Goal: Contribute content: Contribute content

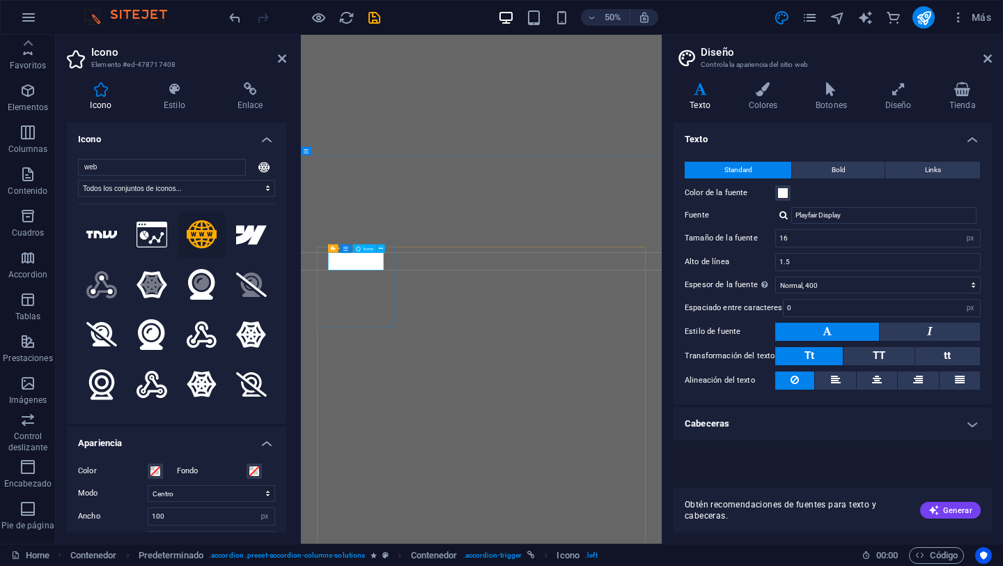
select select "xMidYMid"
select select "px"
select select "400"
select select "px"
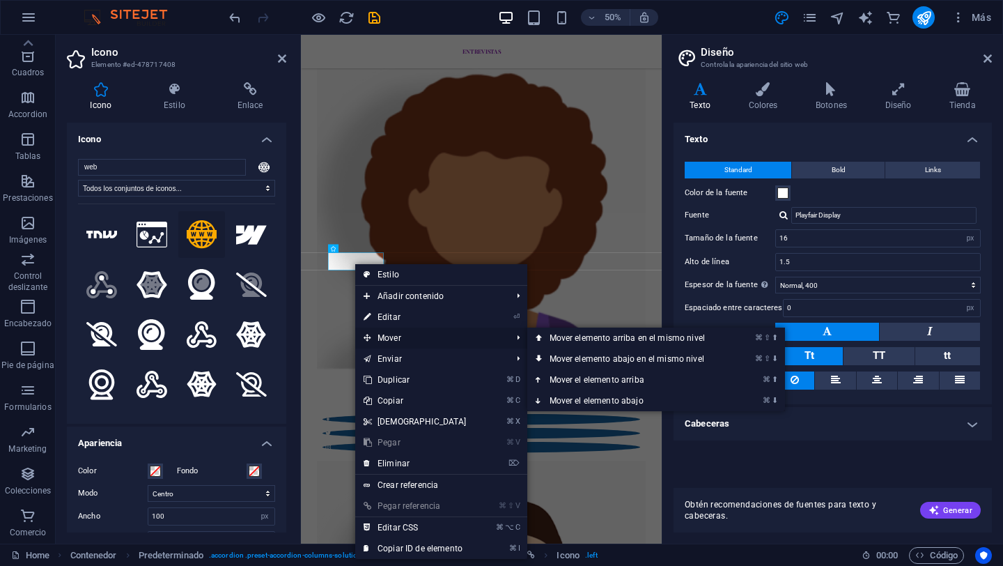
scroll to position [2363, 0]
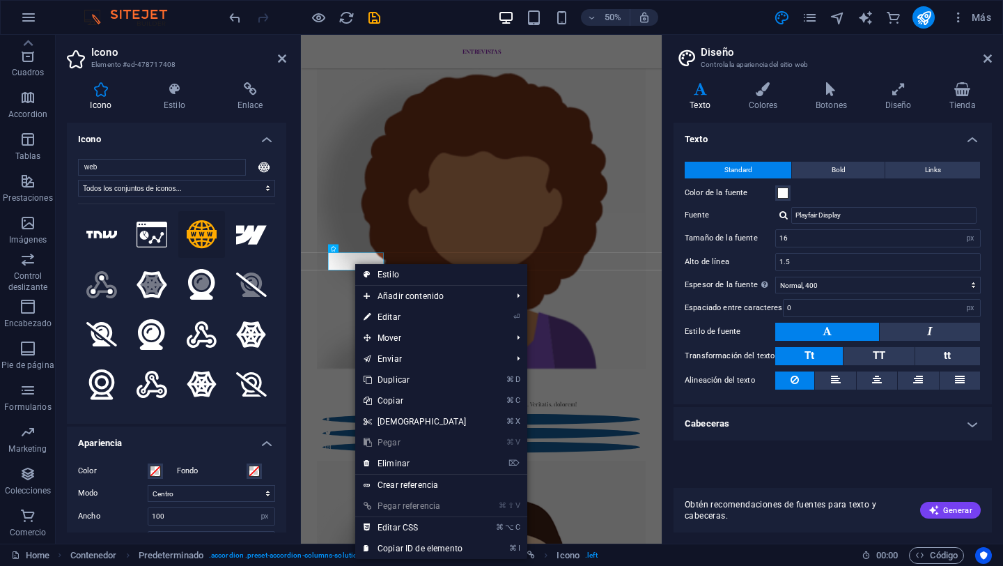
click at [395, 444] on link "⌘ V Pegar" at bounding box center [415, 442] width 120 height 21
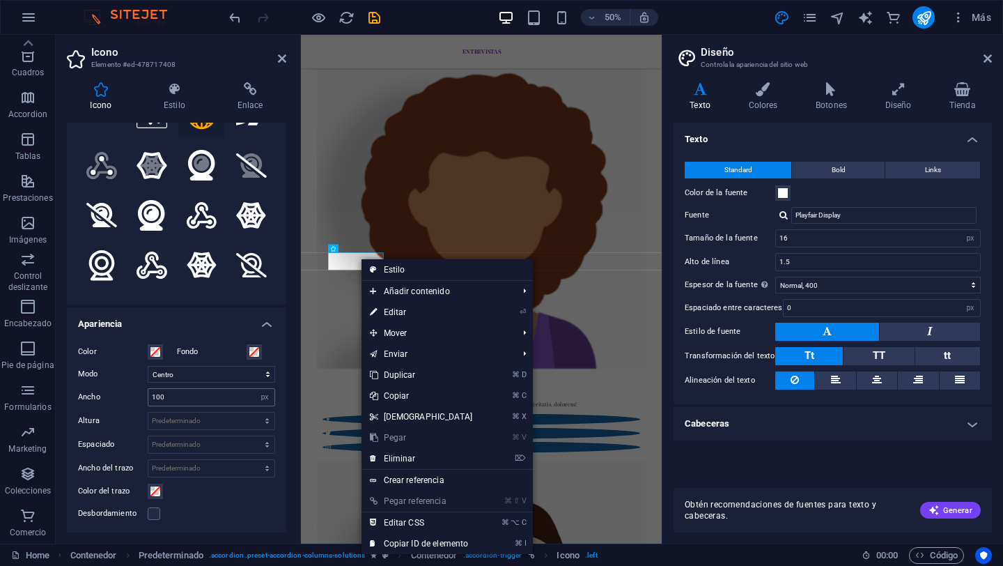
scroll to position [0, 0]
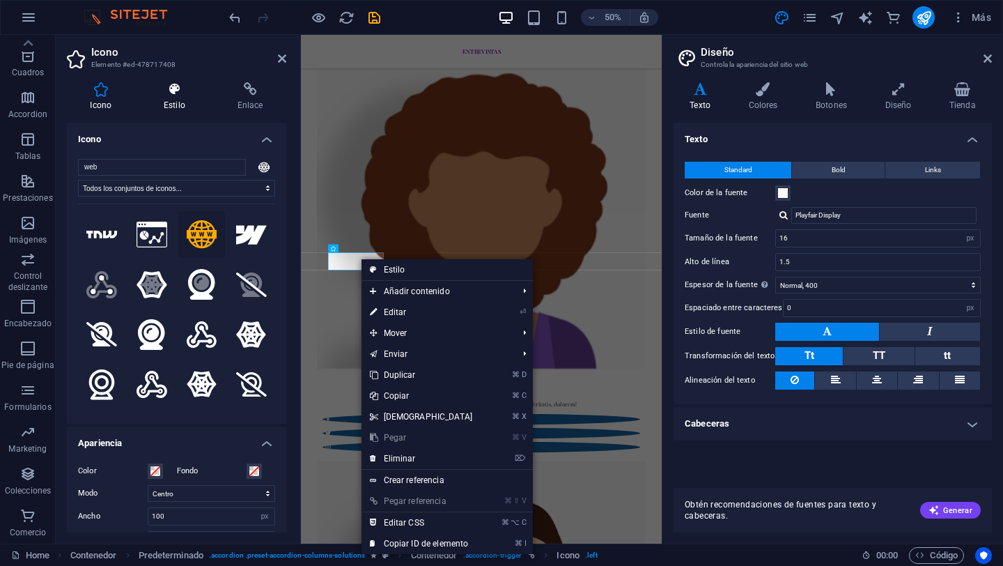
click at [194, 98] on h4 "Estilo" at bounding box center [178, 96] width 74 height 29
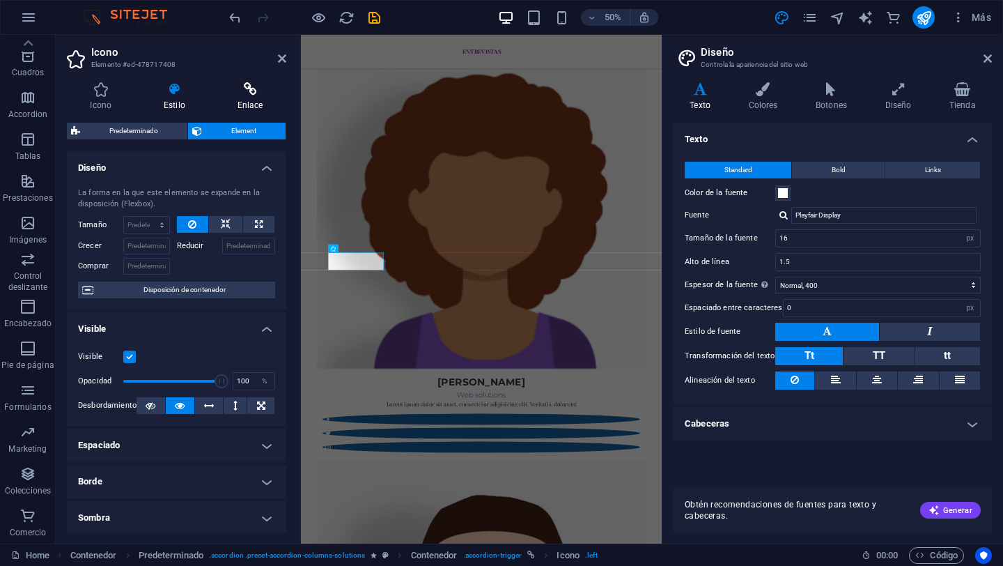
click at [240, 91] on icon at bounding box center [250, 89] width 72 height 14
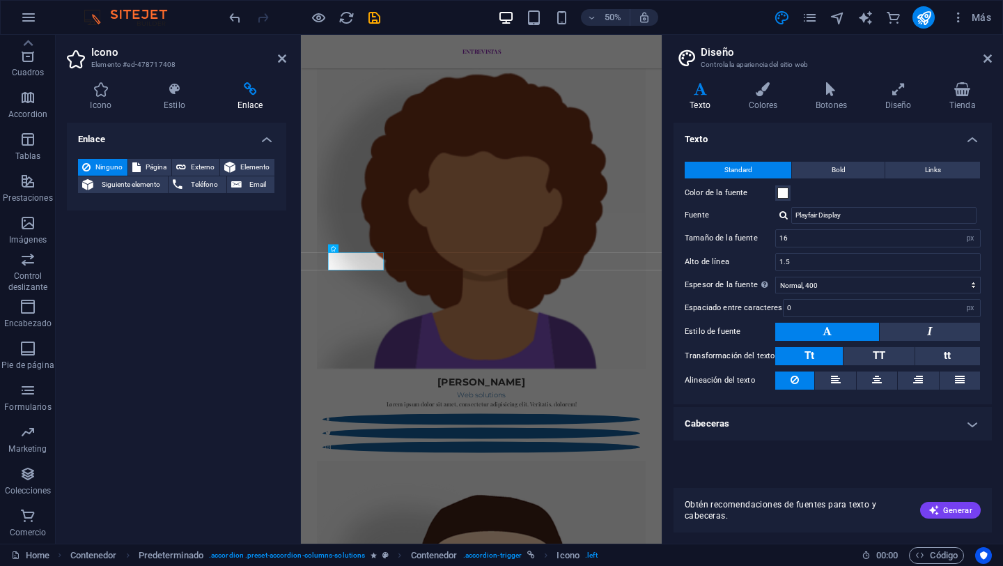
click at [272, 145] on h4 "Enlace" at bounding box center [176, 135] width 219 height 25
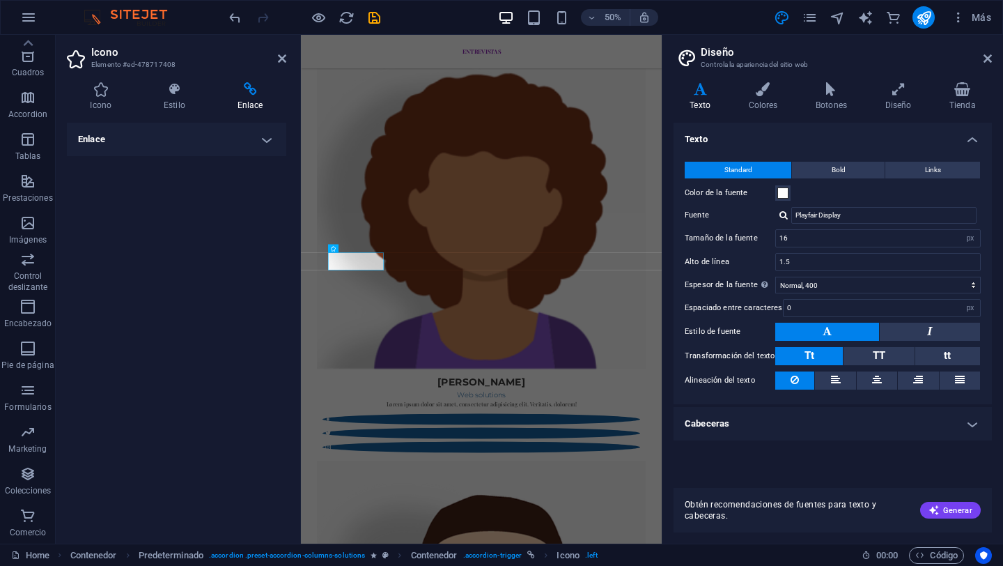
click at [288, 63] on aside "Icono Elemento #ed-478717408 Icono Estilo Enlace Icono web Todos los conjuntos …" at bounding box center [178, 289] width 245 height 508
click at [286, 61] on icon at bounding box center [282, 58] width 8 height 11
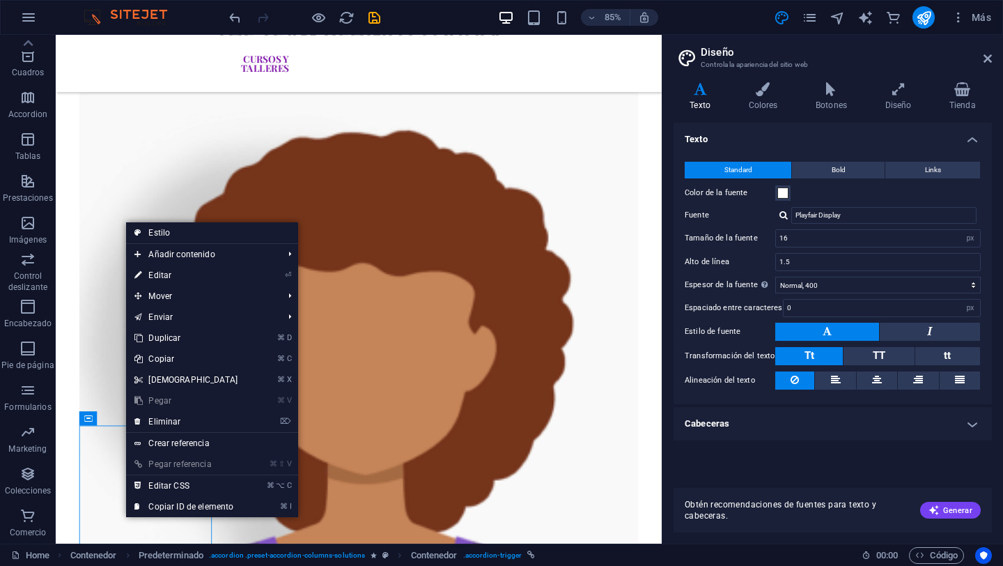
click at [166, 398] on link "⌘ V Pegar" at bounding box center [186, 400] width 120 height 21
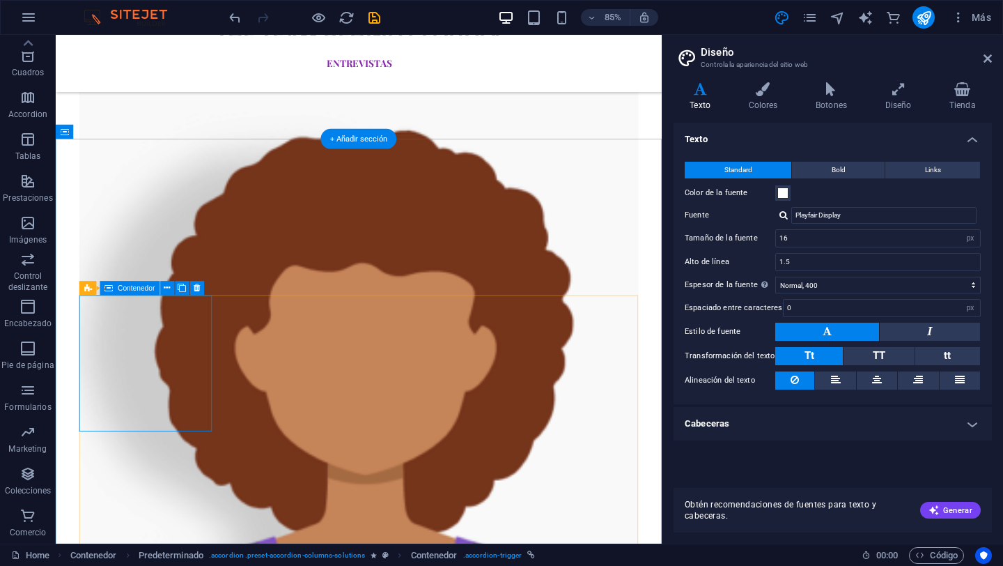
scroll to position [2482, 0]
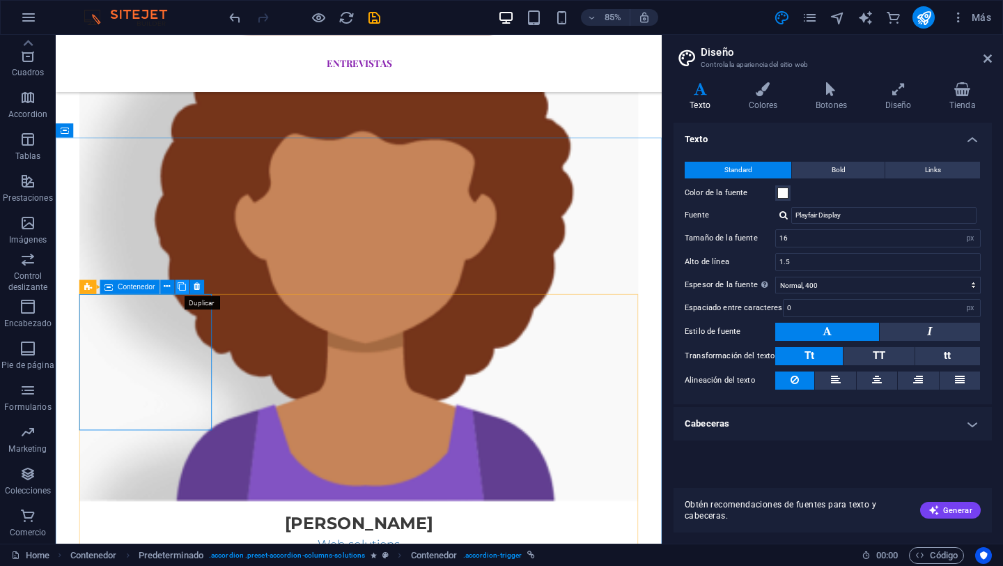
click at [182, 287] on icon at bounding box center [182, 286] width 8 height 13
click at [166, 287] on icon at bounding box center [167, 286] width 6 height 13
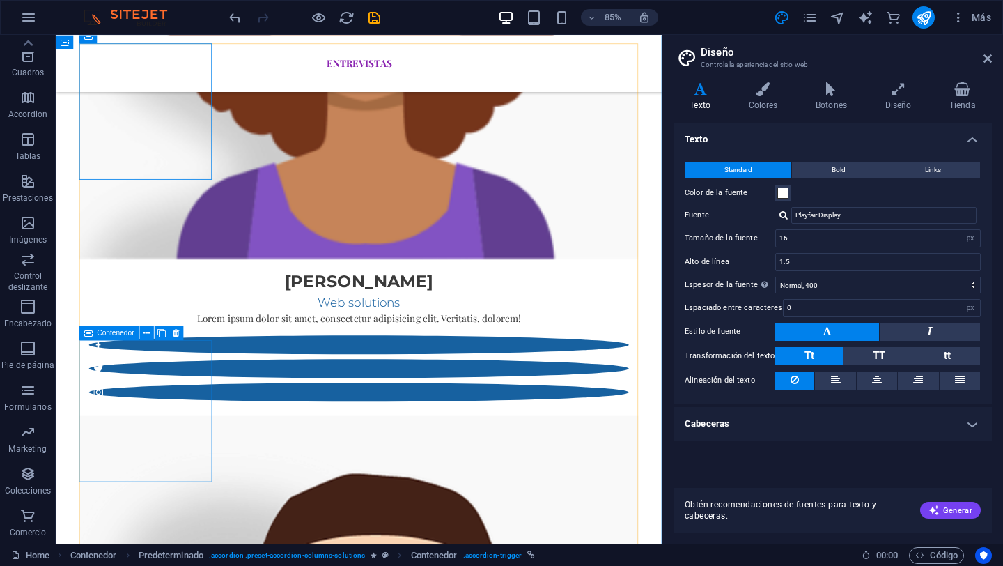
scroll to position [2783, 0]
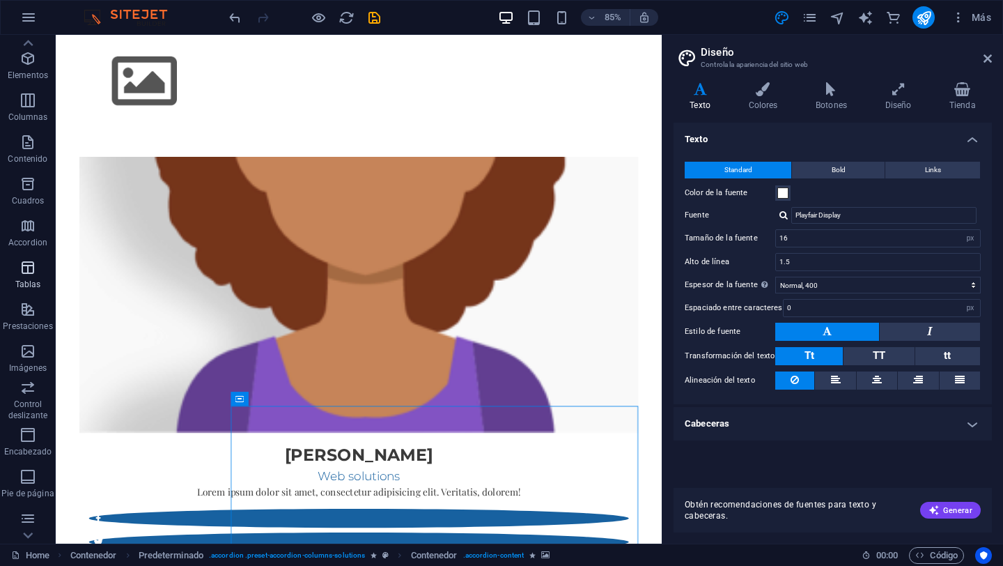
scroll to position [0, 0]
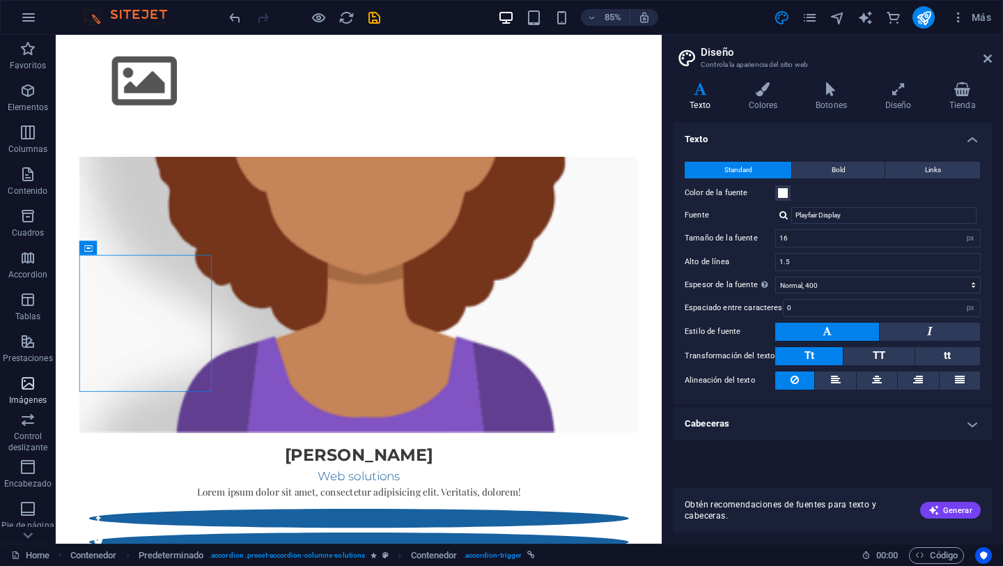
click at [15, 389] on span "Imágenes" at bounding box center [28, 391] width 56 height 33
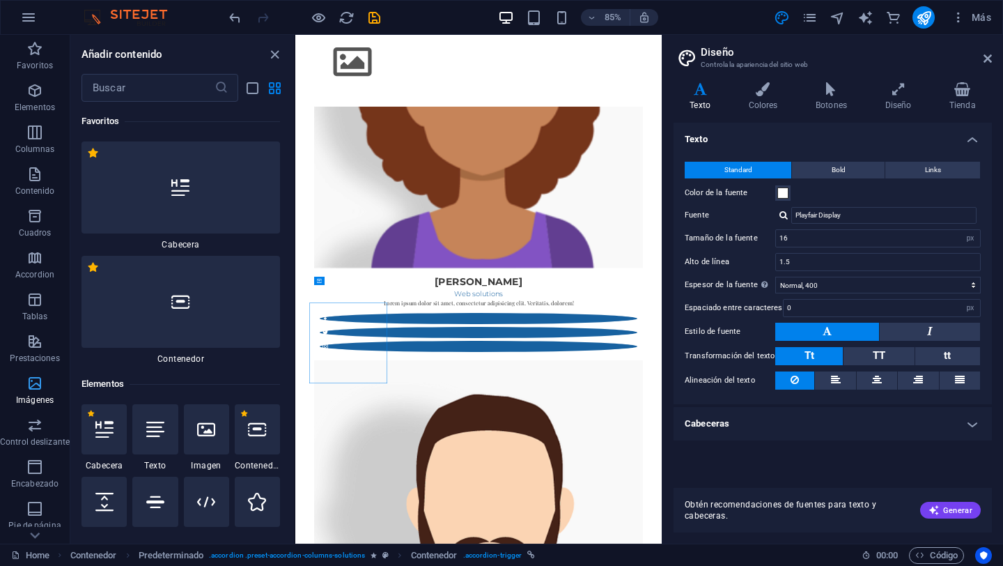
click at [27, 385] on icon "button" at bounding box center [34, 383] width 17 height 17
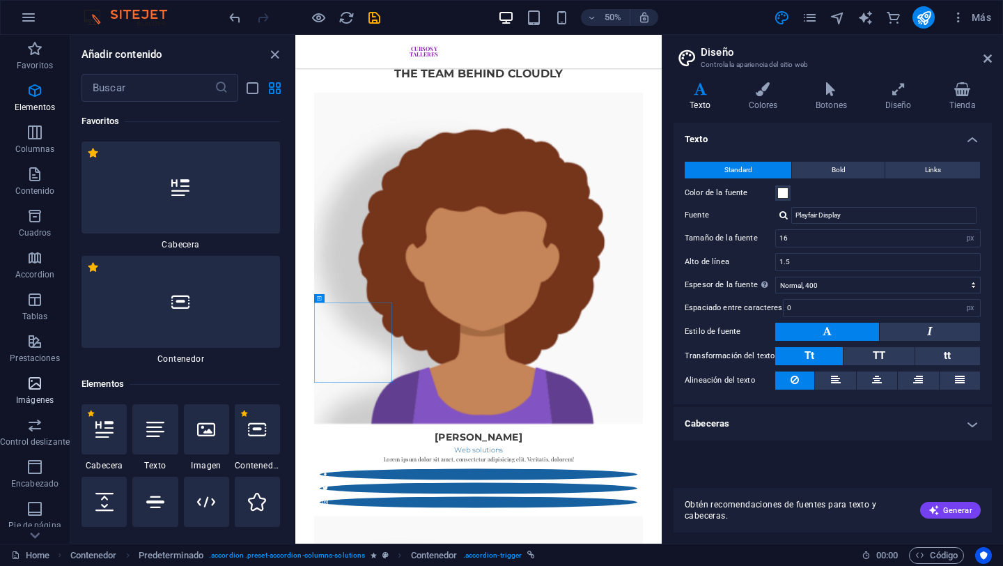
scroll to position [14026, 0]
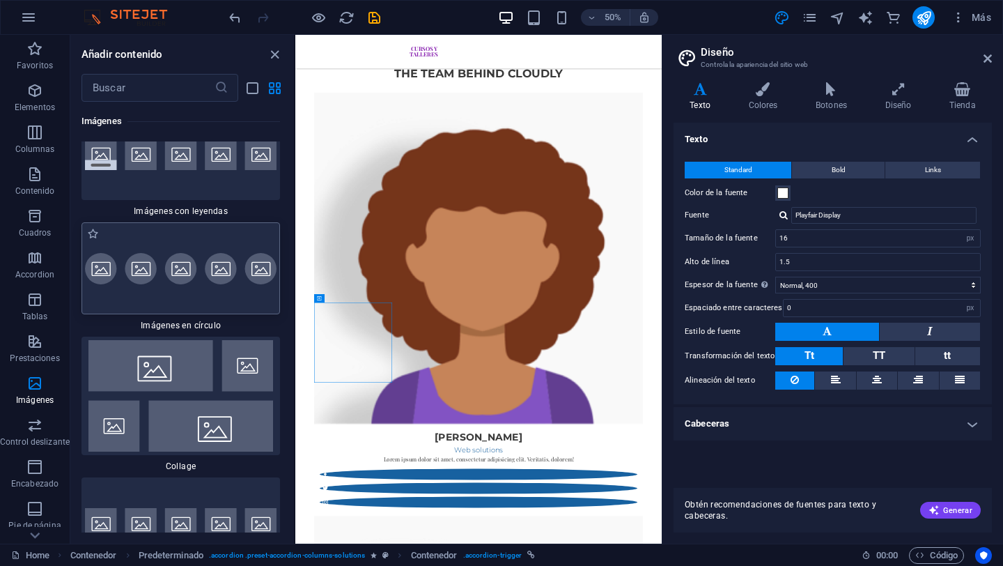
click at [105, 284] on img at bounding box center [181, 268] width 192 height 31
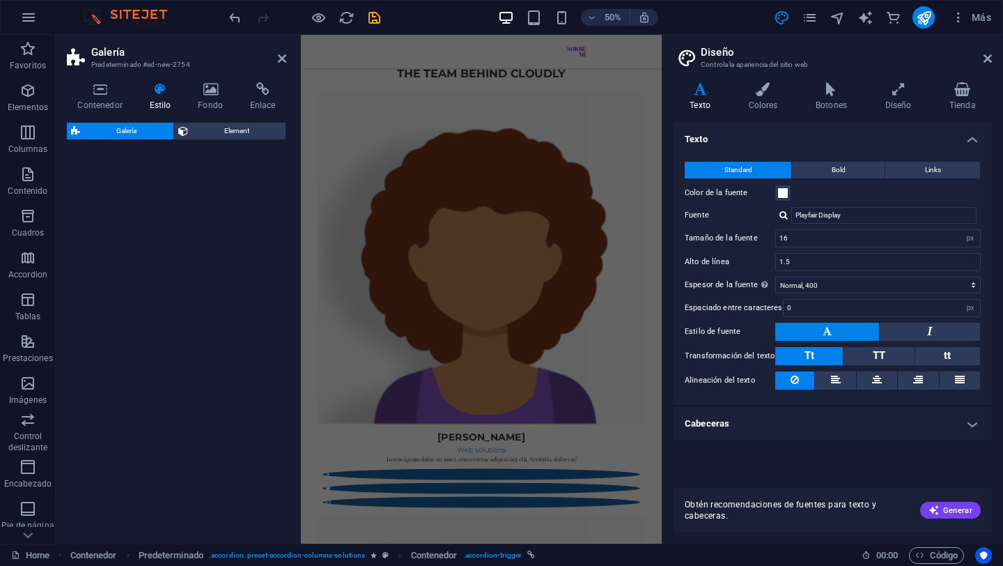
select select "rem"
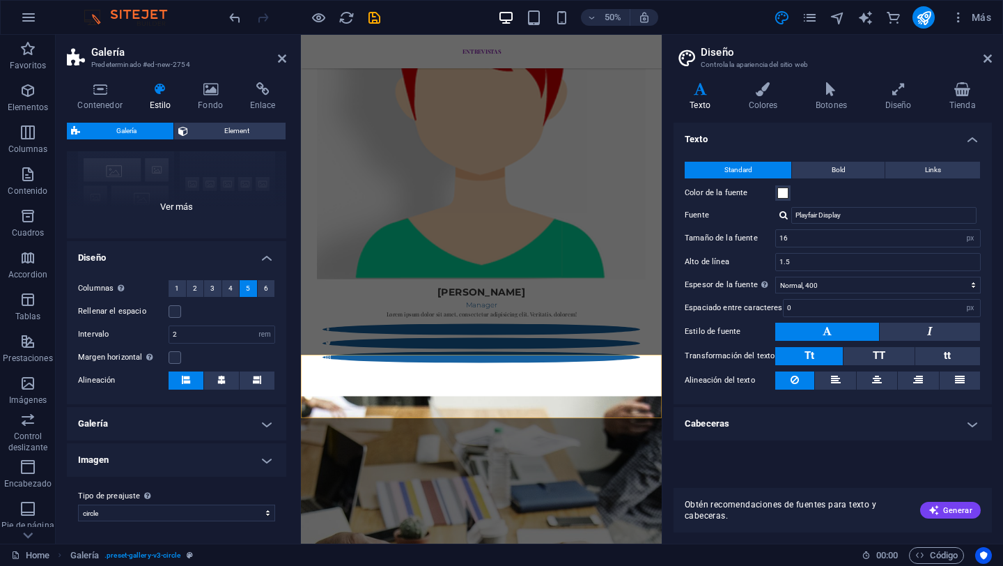
scroll to position [0, 0]
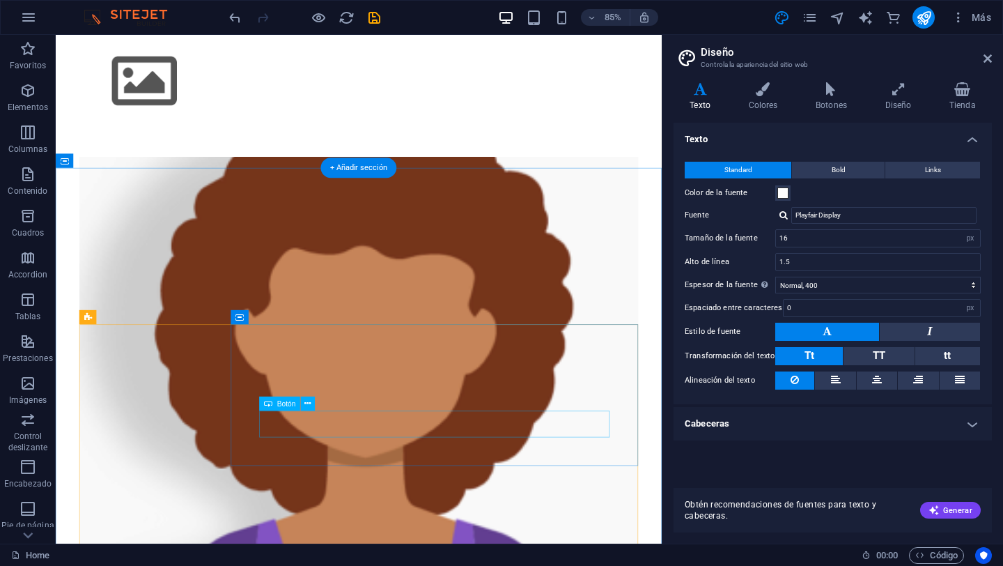
scroll to position [2359, 0]
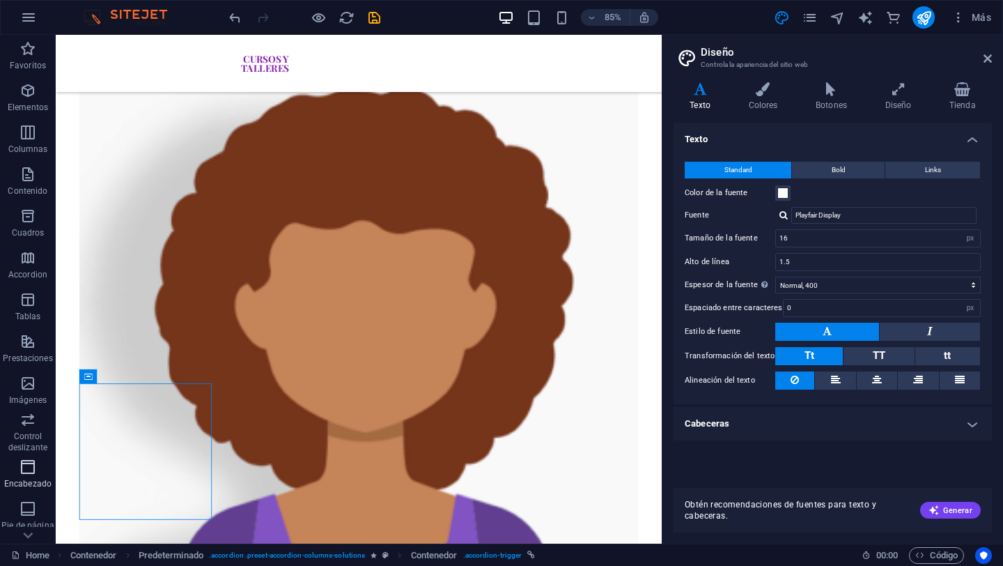
scroll to position [160, 0]
click at [33, 231] on span "Imágenes" at bounding box center [28, 231] width 56 height 33
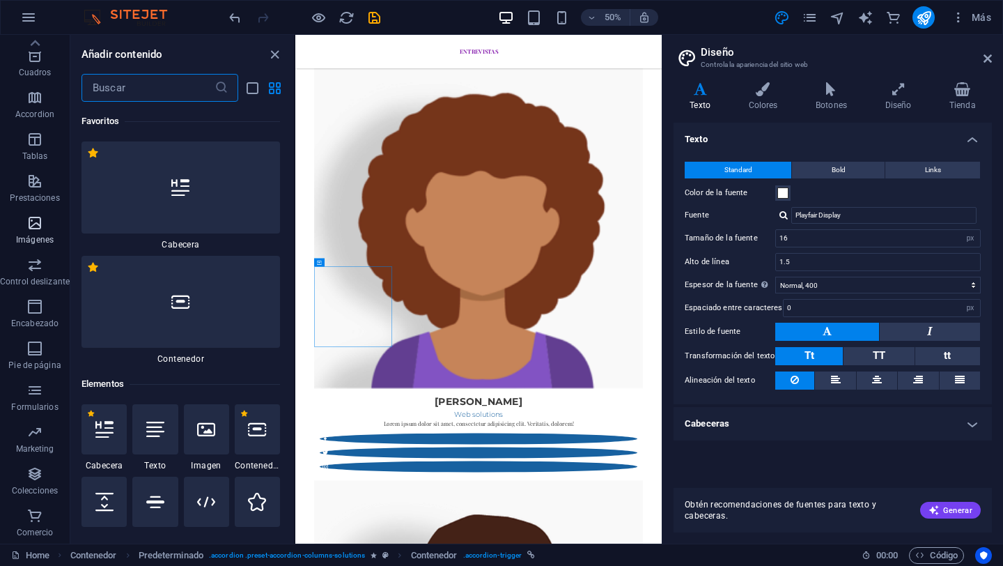
scroll to position [14026, 0]
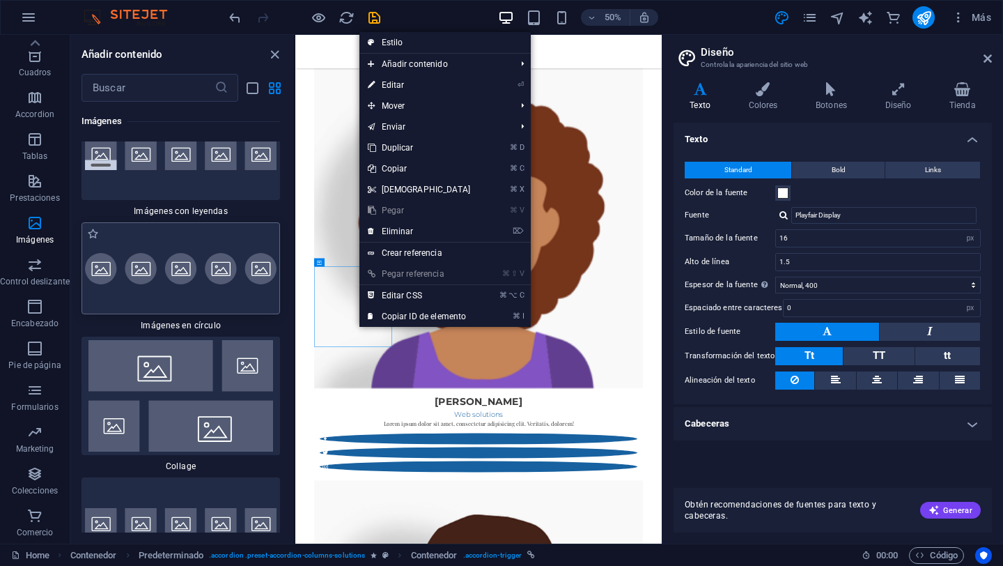
click at [114, 284] on img at bounding box center [181, 268] width 192 height 31
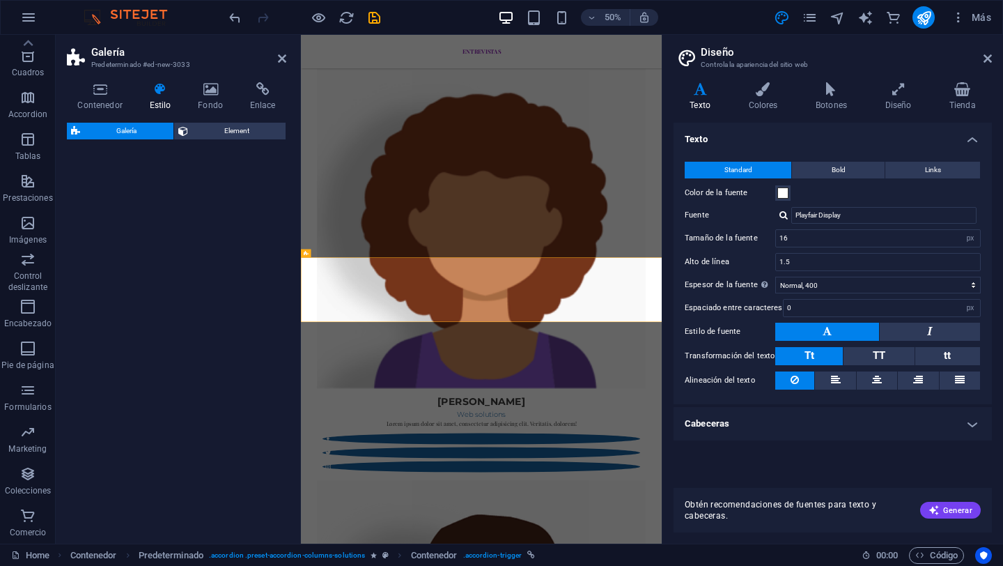
scroll to position [4378, 0]
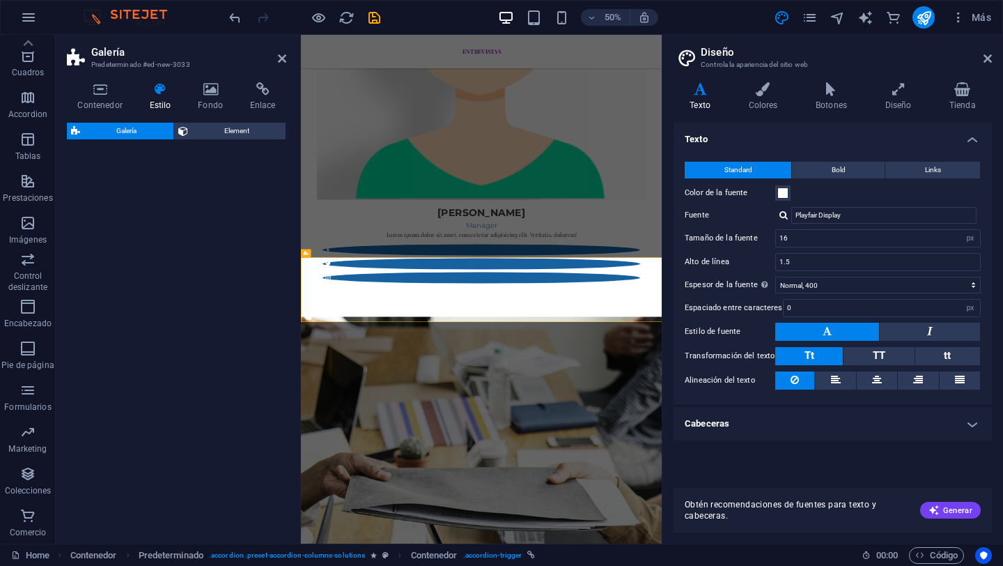
select select "rem"
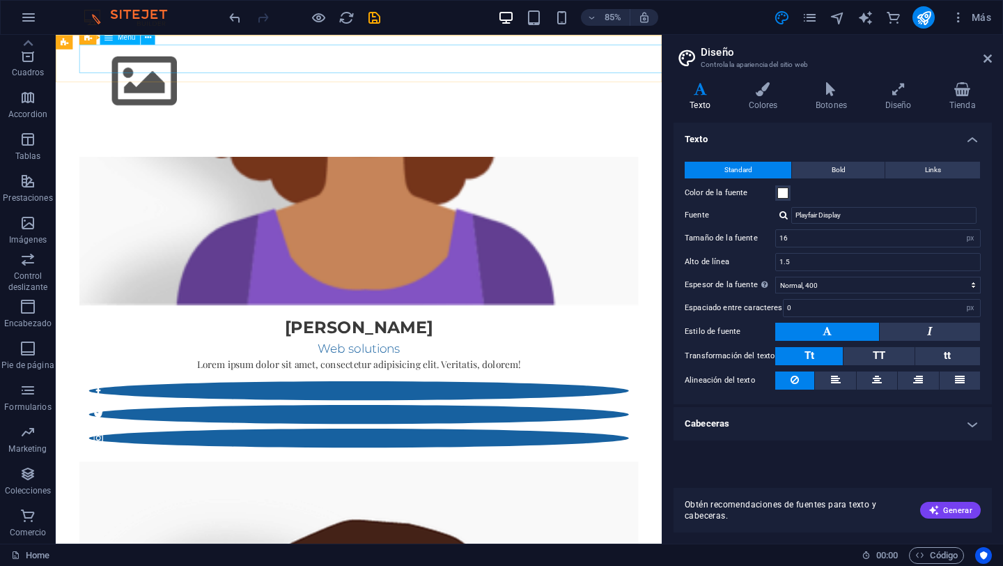
scroll to position [2411, 0]
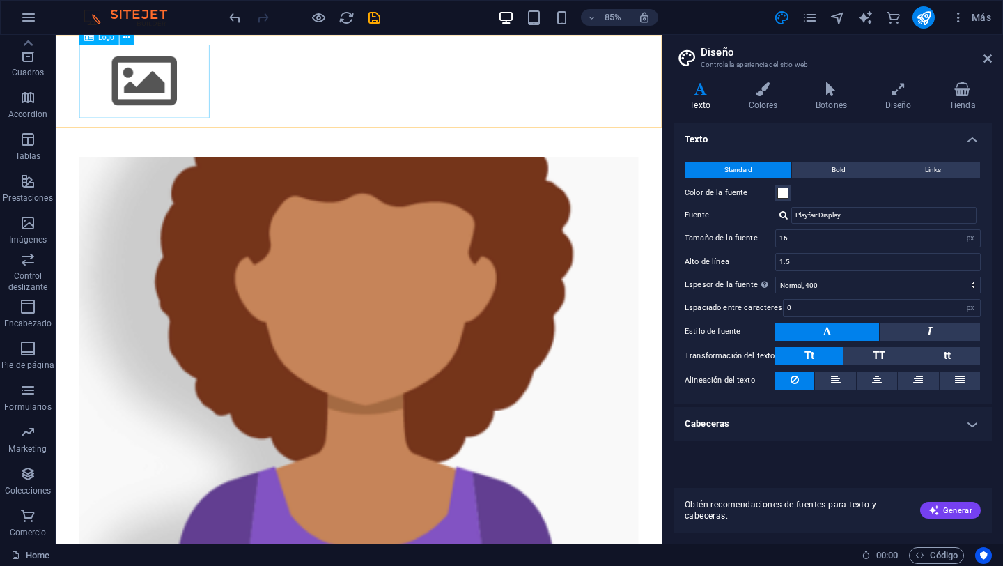
click at [167, 100] on div at bounding box center [413, 89] width 658 height 86
click at [989, 63] on icon at bounding box center [988, 58] width 8 height 11
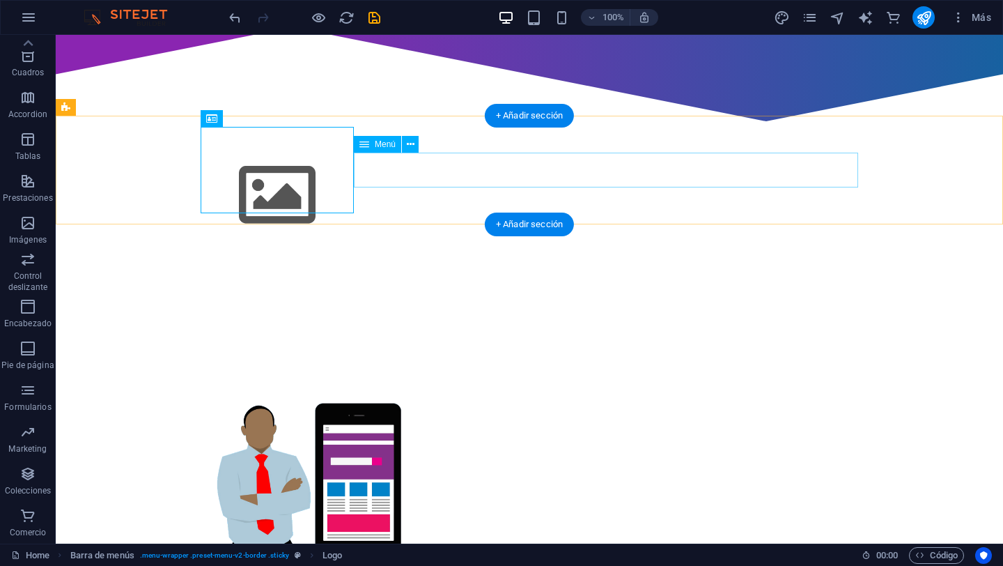
scroll to position [951, 0]
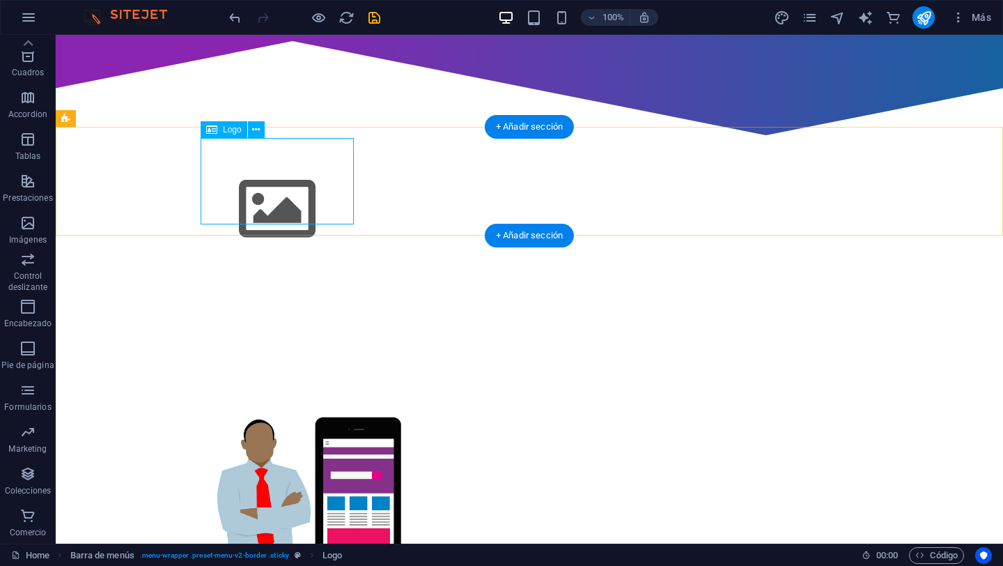
click at [316, 166] on div at bounding box center [530, 209] width 658 height 86
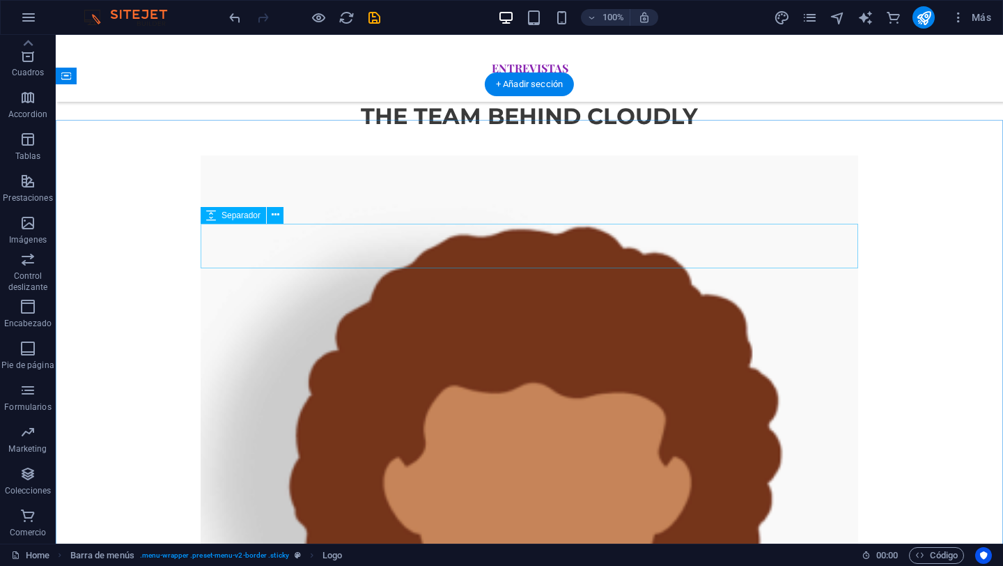
scroll to position [2563, 0]
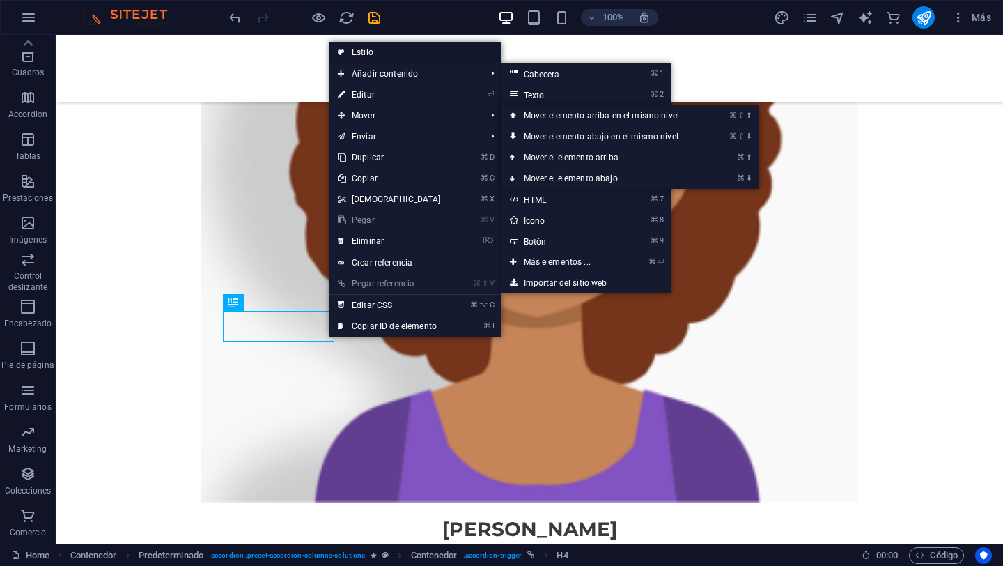
click at [380, 54] on link "Estilo" at bounding box center [415, 52] width 172 height 21
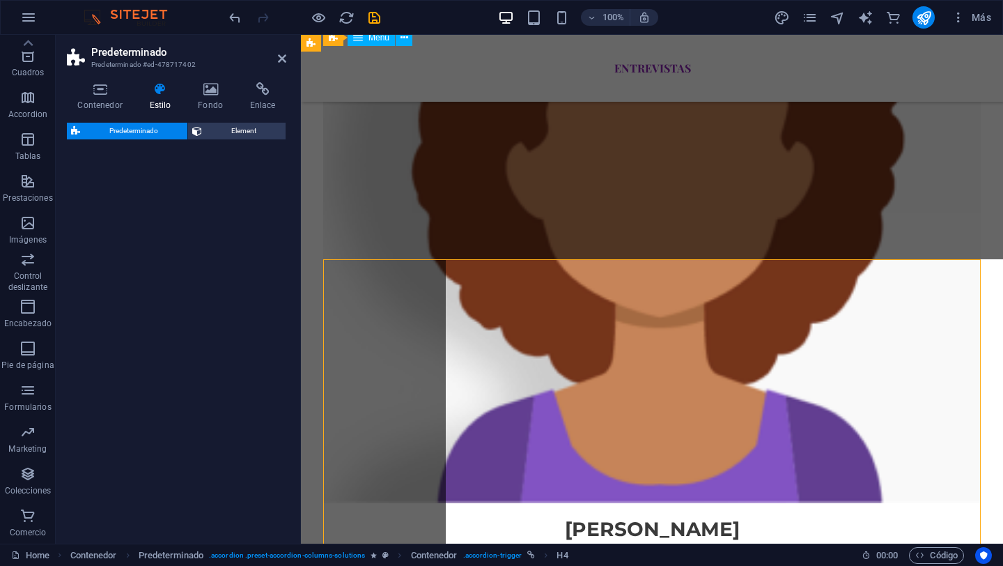
select select "columns"
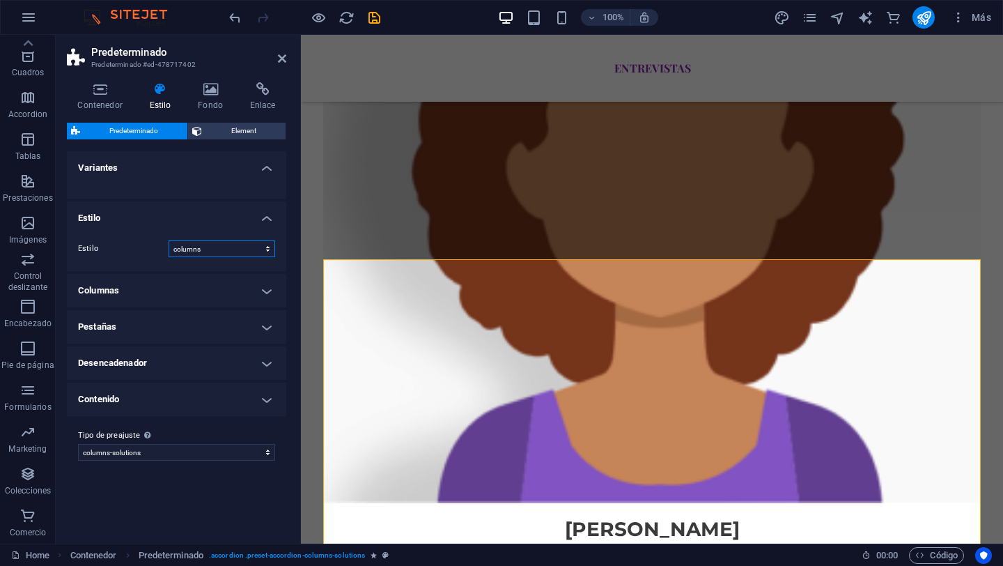
click at [273, 248] on select "normal columns tabs" at bounding box center [222, 248] width 107 height 17
click at [169, 240] on select "normal columns tabs" at bounding box center [222, 248] width 107 height 17
click at [270, 166] on h4 "Variantes" at bounding box center [176, 163] width 219 height 25
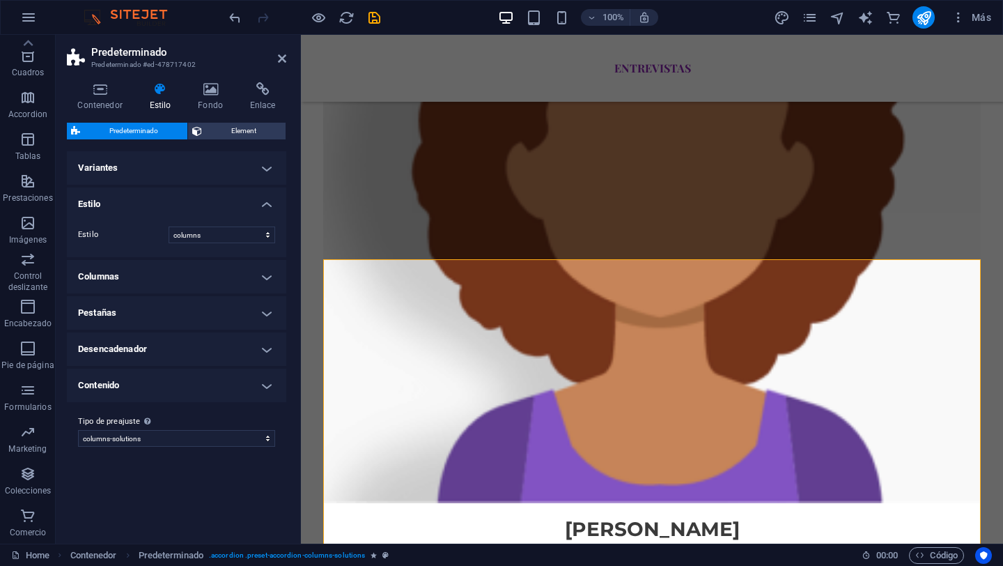
click at [277, 277] on h4 "Columnas" at bounding box center [176, 276] width 219 height 33
click at [265, 356] on h4 "Pestañas" at bounding box center [176, 350] width 219 height 33
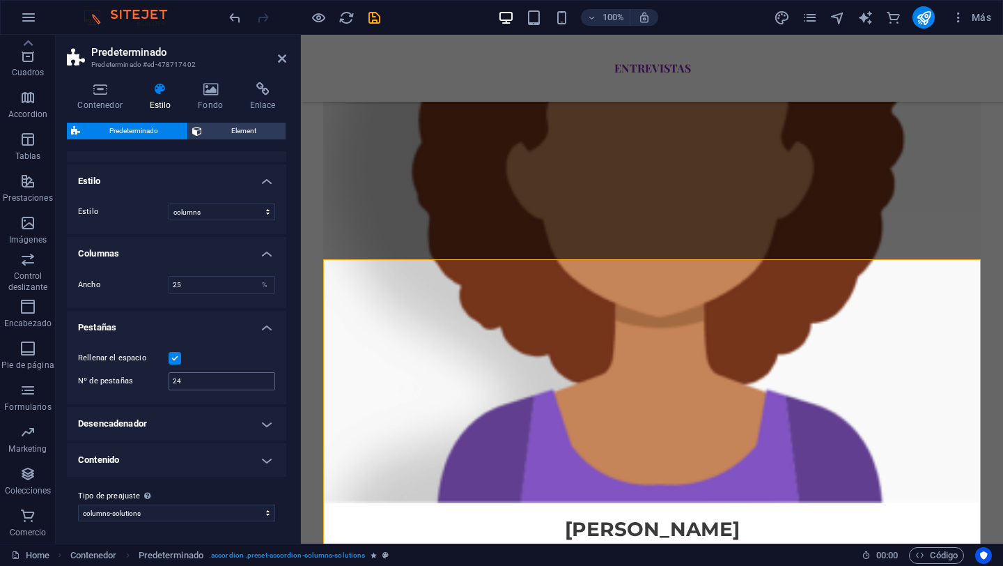
scroll to position [0, 0]
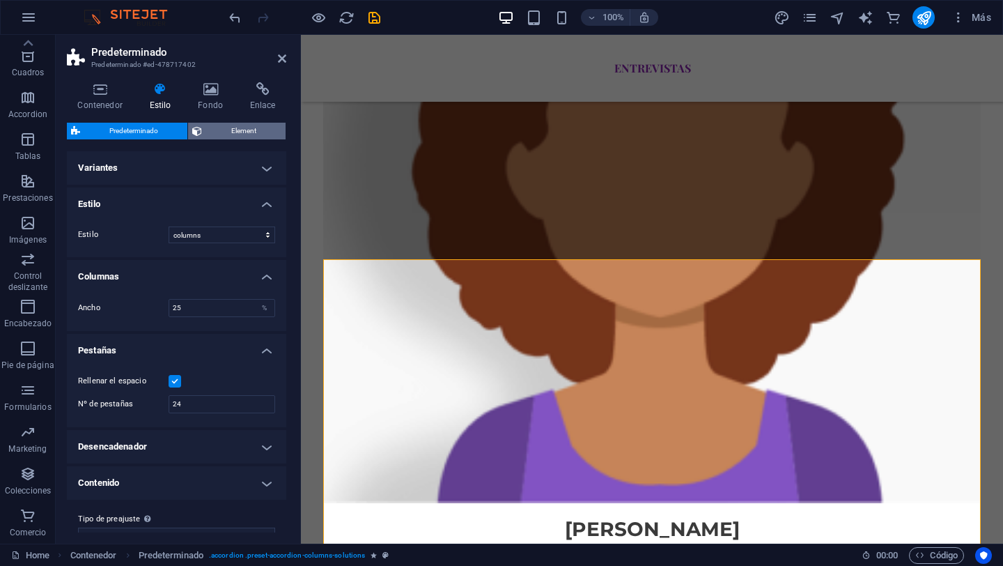
click at [252, 125] on span "Element" at bounding box center [243, 131] width 75 height 17
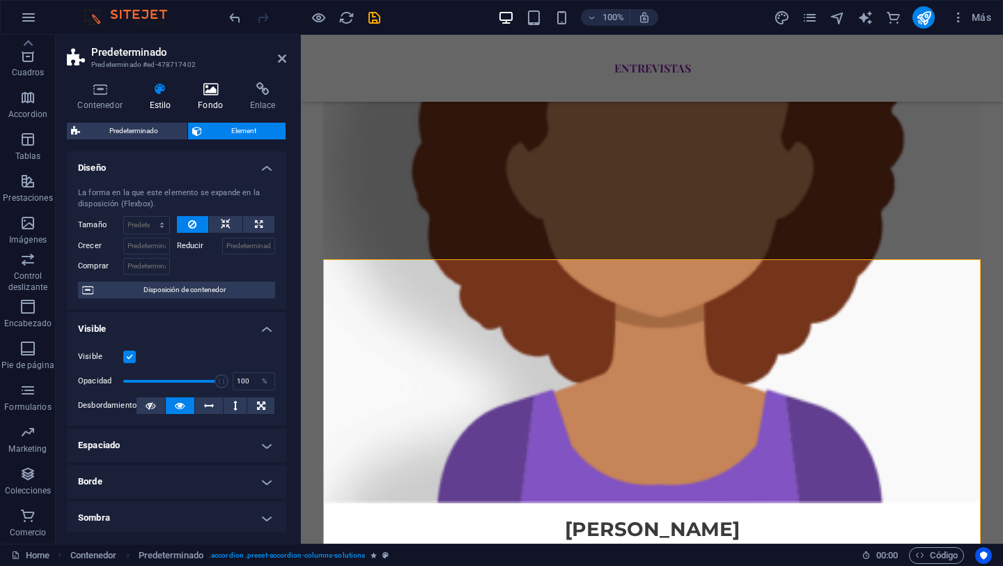
click at [219, 93] on icon at bounding box center [210, 89] width 47 height 14
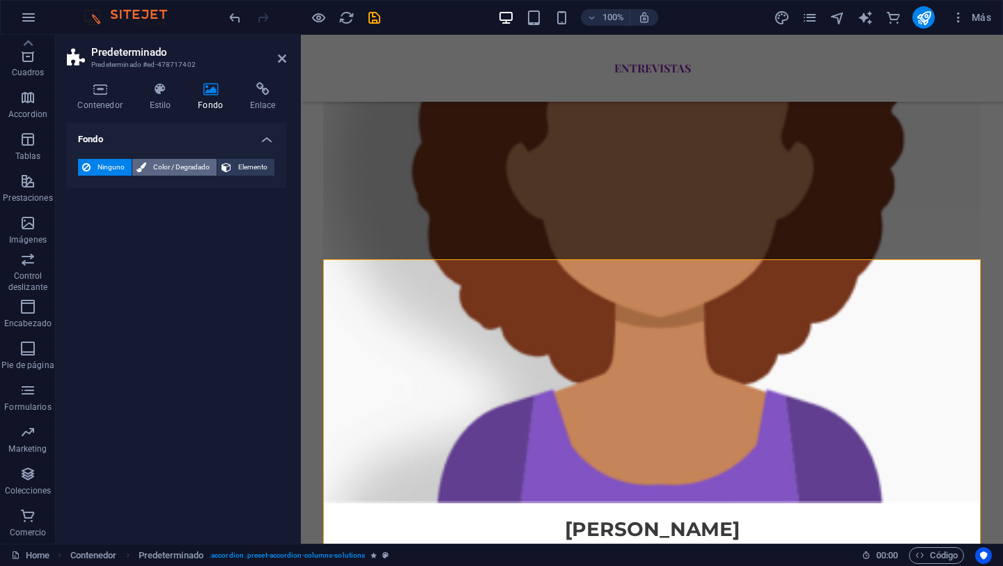
click at [189, 172] on span "Color / Degradado" at bounding box center [181, 167] width 62 height 17
click at [143, 189] on span "Degradado" at bounding box center [138, 194] width 44 height 20
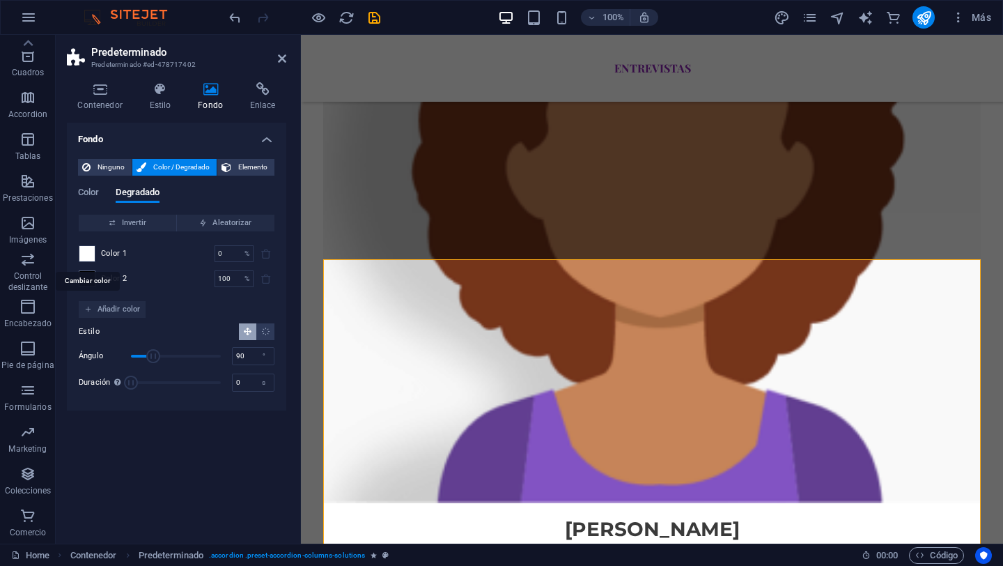
click at [88, 250] on span at bounding box center [86, 253] width 15 height 15
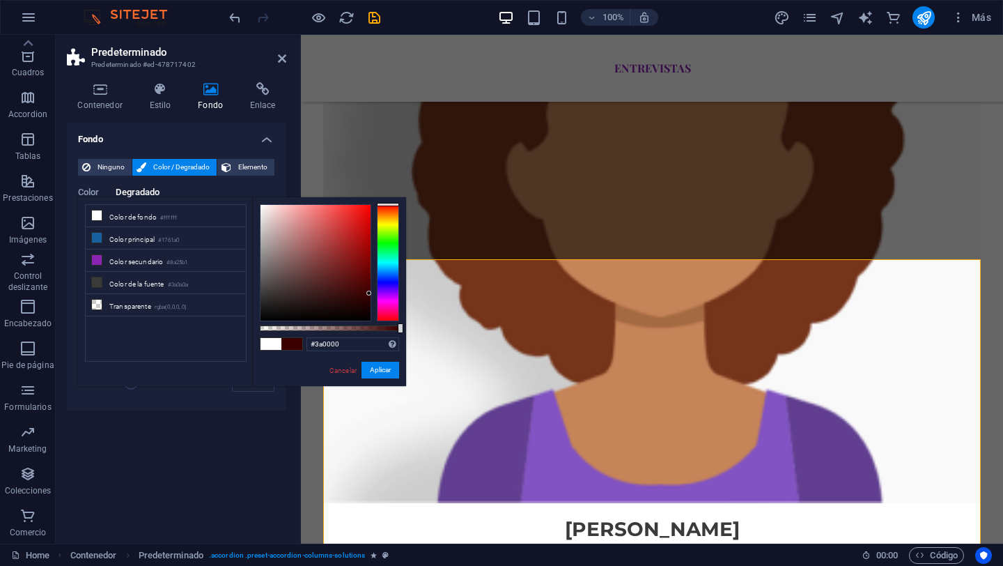
click at [369, 293] on div at bounding box center [316, 263] width 110 height 116
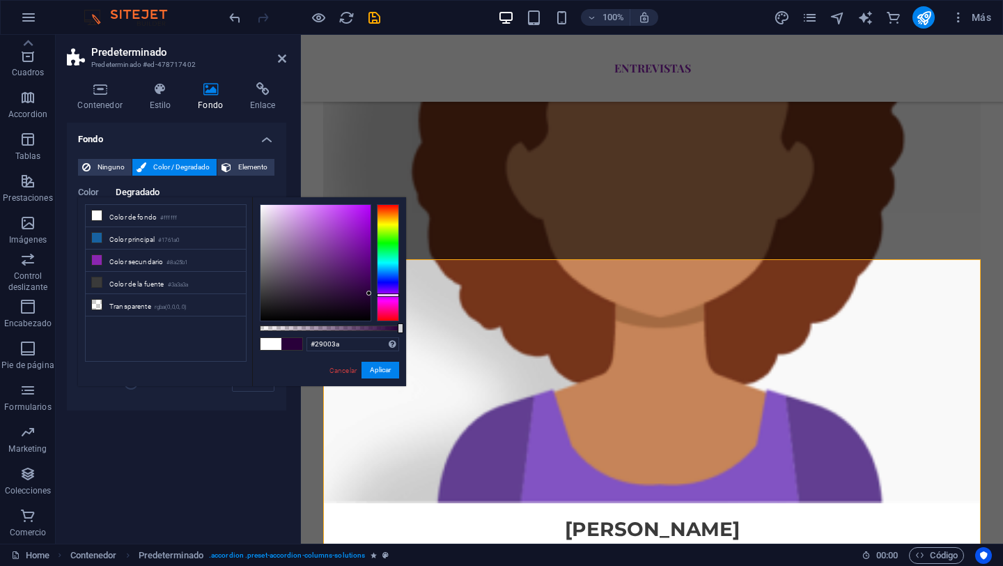
click at [394, 295] on div at bounding box center [388, 262] width 22 height 117
click at [331, 272] on div at bounding box center [316, 263] width 110 height 116
click at [343, 268] on div at bounding box center [316, 263] width 110 height 116
click at [320, 217] on div at bounding box center [316, 263] width 110 height 116
click at [313, 215] on div at bounding box center [316, 263] width 110 height 116
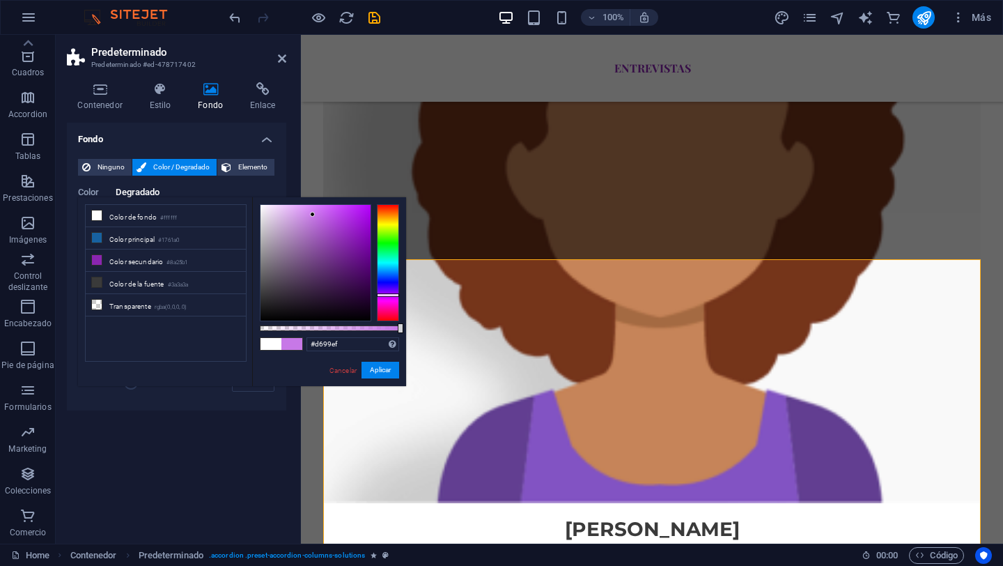
click at [300, 211] on div at bounding box center [316, 263] width 110 height 116
click at [89, 304] on li "Transparente rgba(0,0,0,.0)" at bounding box center [166, 305] width 160 height 22
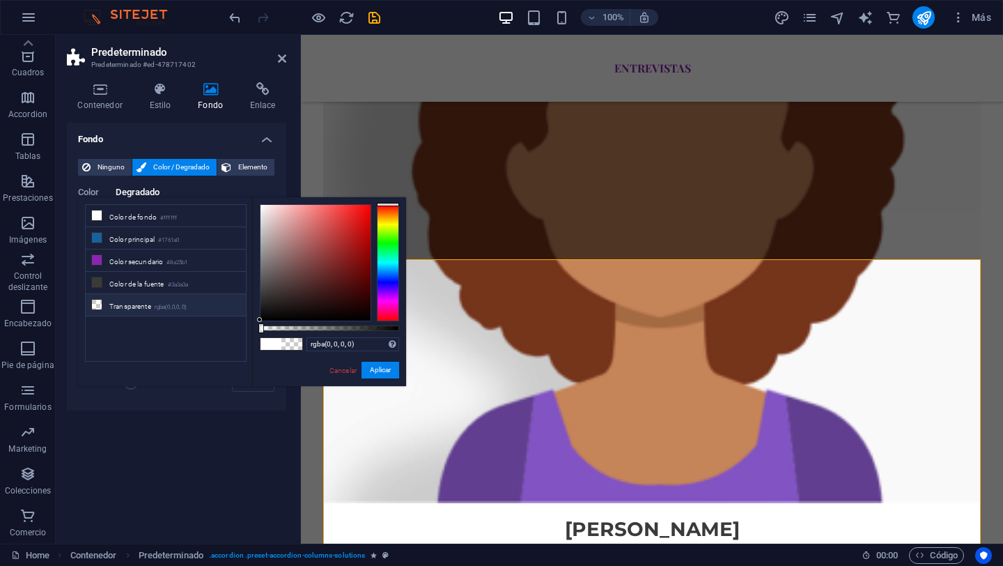
click at [99, 305] on icon at bounding box center [97, 305] width 10 height 10
click at [123, 261] on li "Color secundario #8a25b1" at bounding box center [166, 260] width 160 height 22
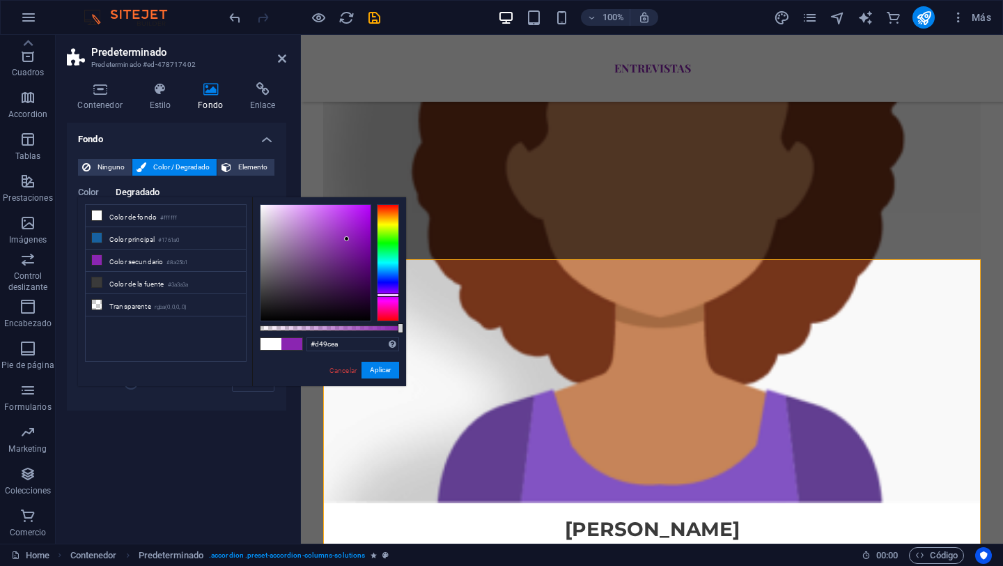
click at [297, 213] on div at bounding box center [316, 263] width 110 height 116
type input "#d08aea"
click at [305, 213] on div at bounding box center [316, 263] width 110 height 116
click at [384, 366] on button "Aplicar" at bounding box center [381, 370] width 38 height 17
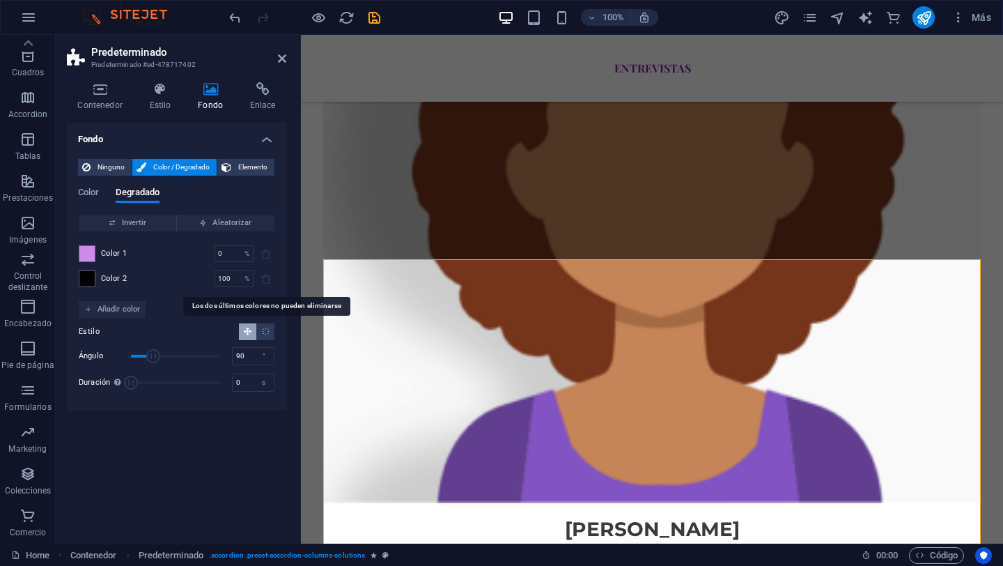
click at [262, 281] on span at bounding box center [266, 278] width 17 height 17
click at [267, 280] on span at bounding box center [266, 278] width 17 height 17
click at [251, 163] on span "Elemento" at bounding box center [252, 167] width 35 height 17
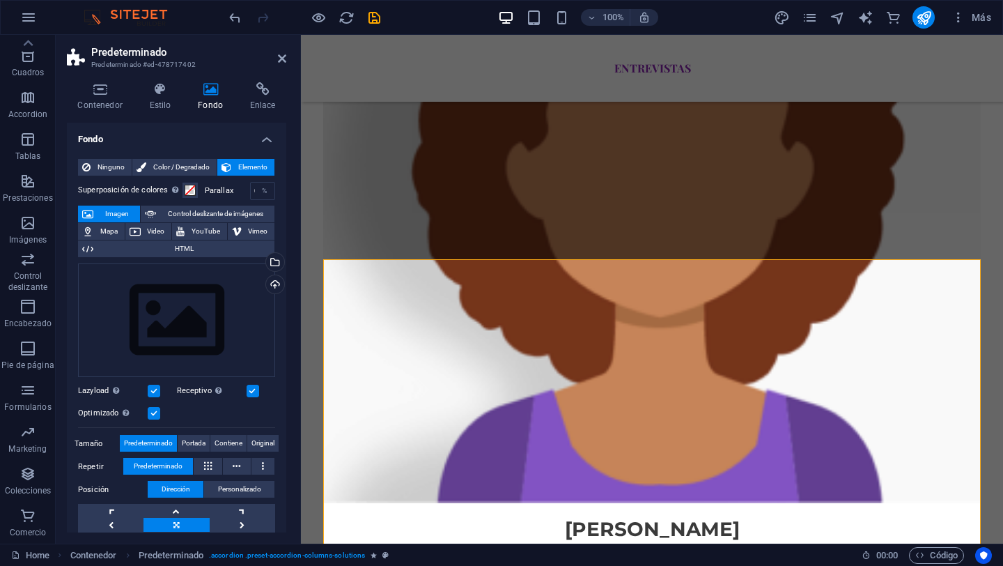
click at [263, 140] on h4 "Fondo" at bounding box center [176, 135] width 219 height 25
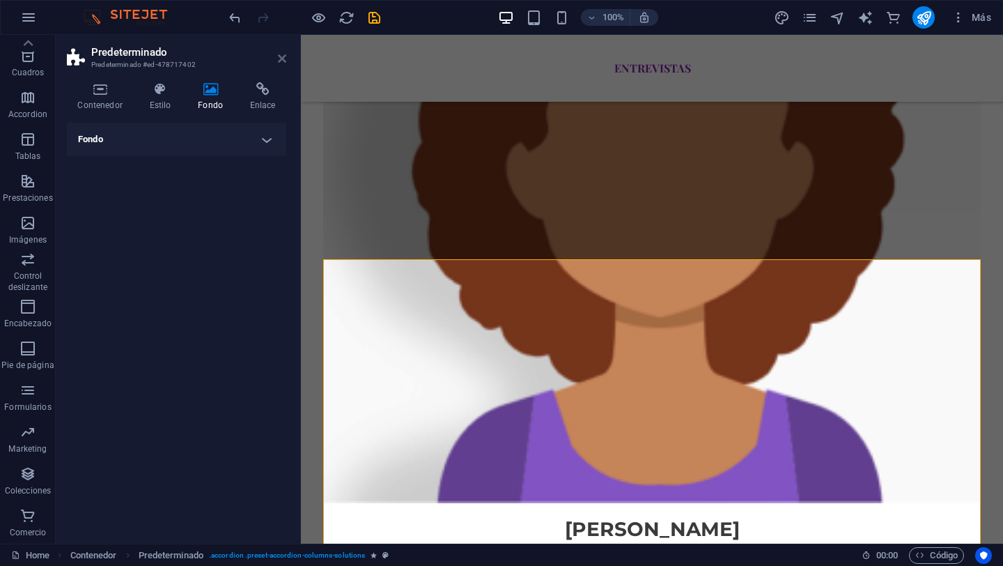
drag, startPoint x: 281, startPoint y: 61, endPoint x: 225, endPoint y: 26, distance: 66.3
click at [281, 61] on icon at bounding box center [282, 58] width 8 height 11
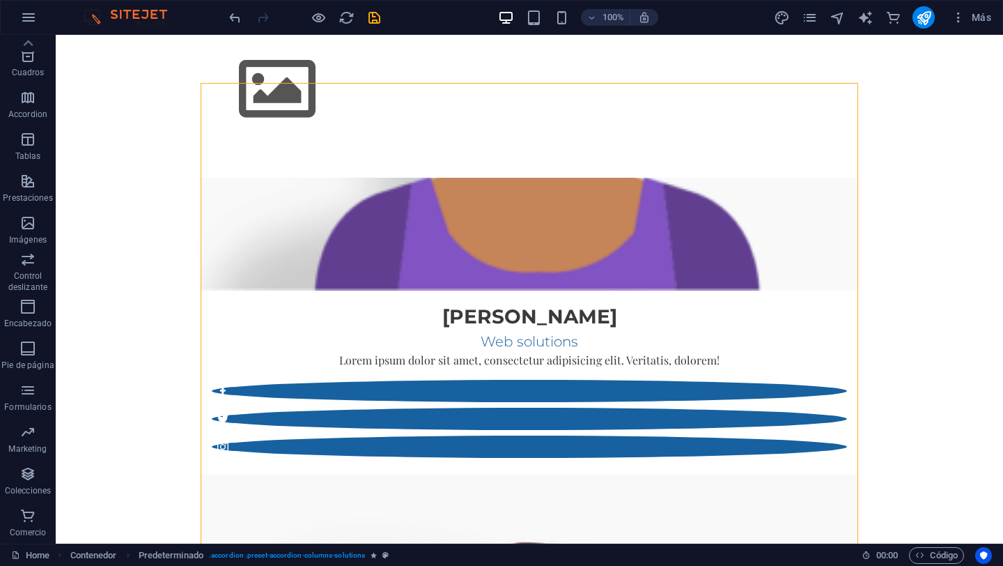
scroll to position [2774, 0]
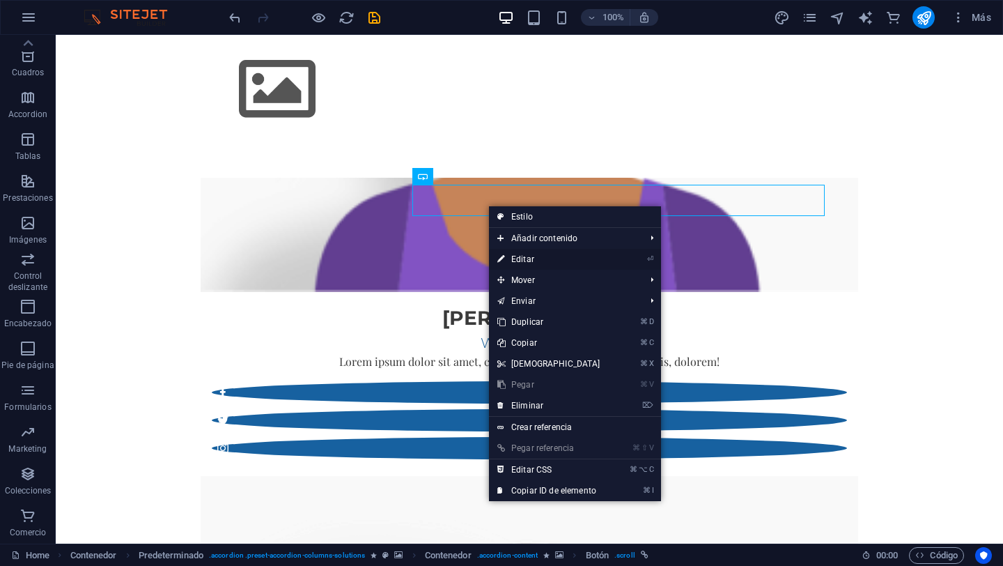
click at [520, 251] on link "⏎ Editar" at bounding box center [549, 259] width 120 height 21
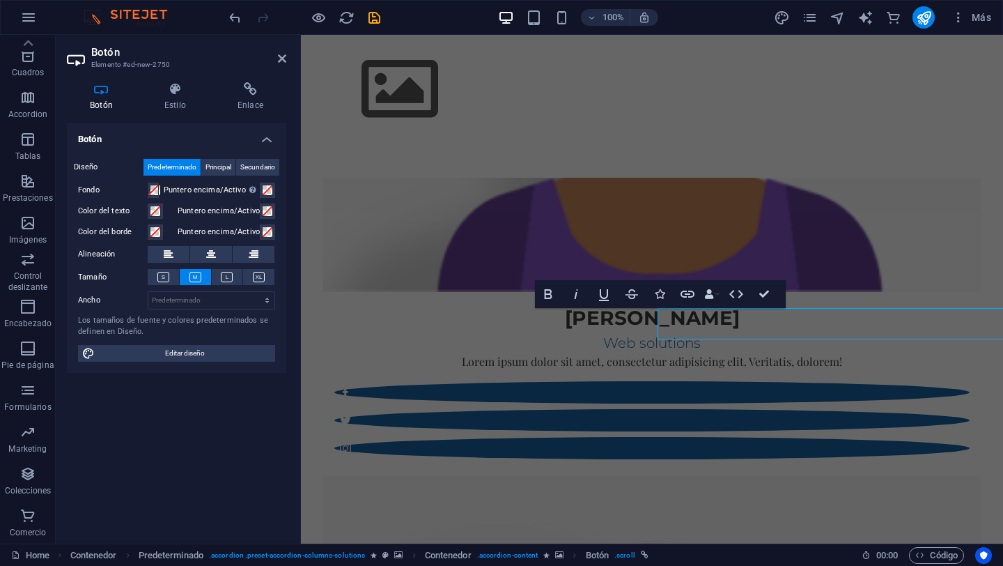
scroll to position [2528, 0]
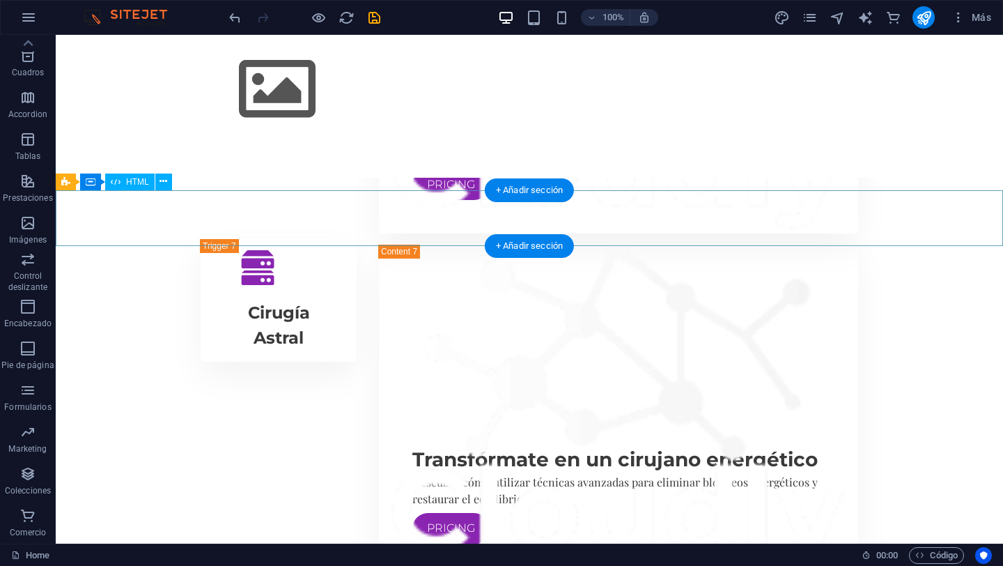
scroll to position [9250, 0]
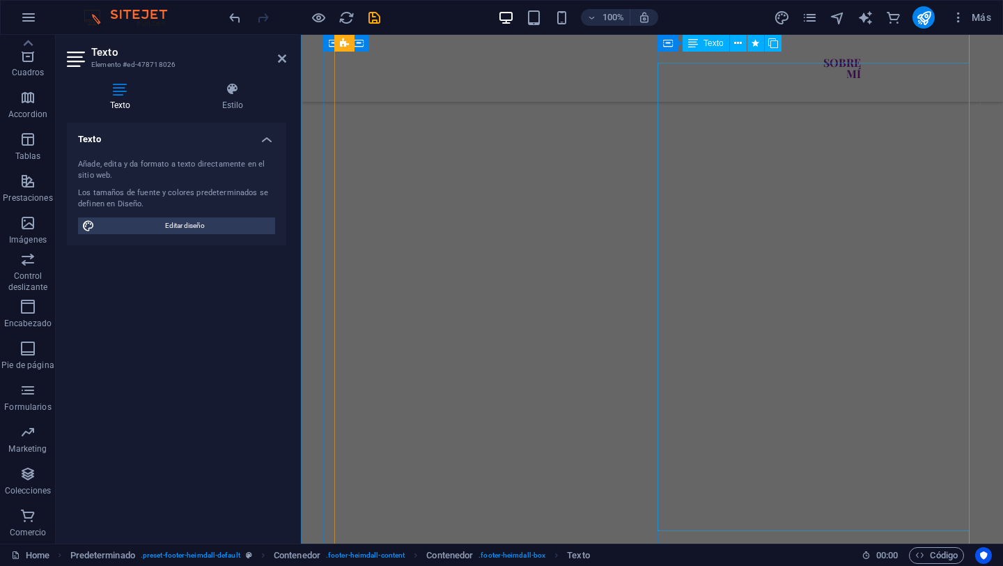
scroll to position [5641, 0]
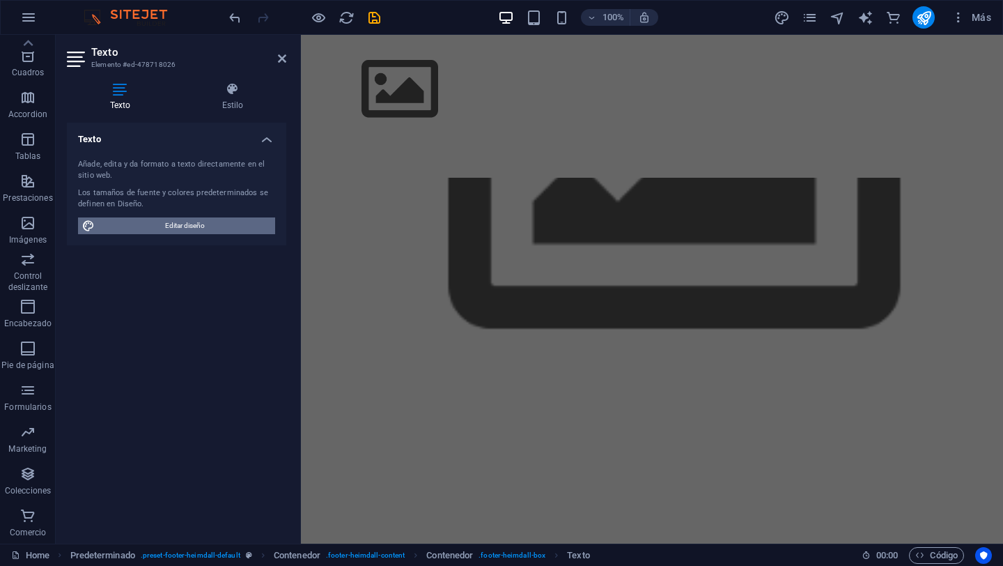
click at [178, 222] on span "Editar diseño" at bounding box center [185, 225] width 172 height 17
select select "px"
select select "400"
select select "px"
select select "ease-in-out"
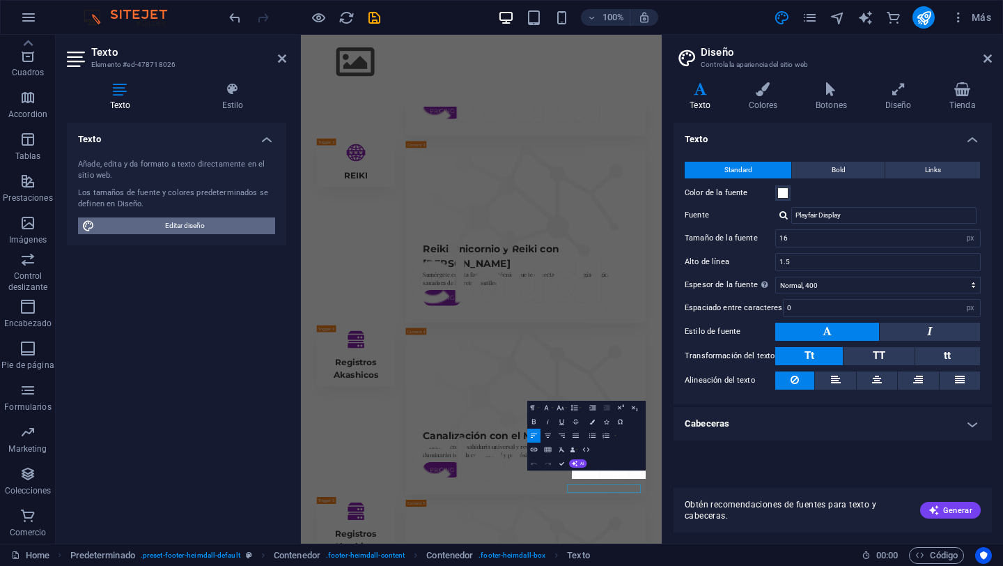
scroll to position [7624, 0]
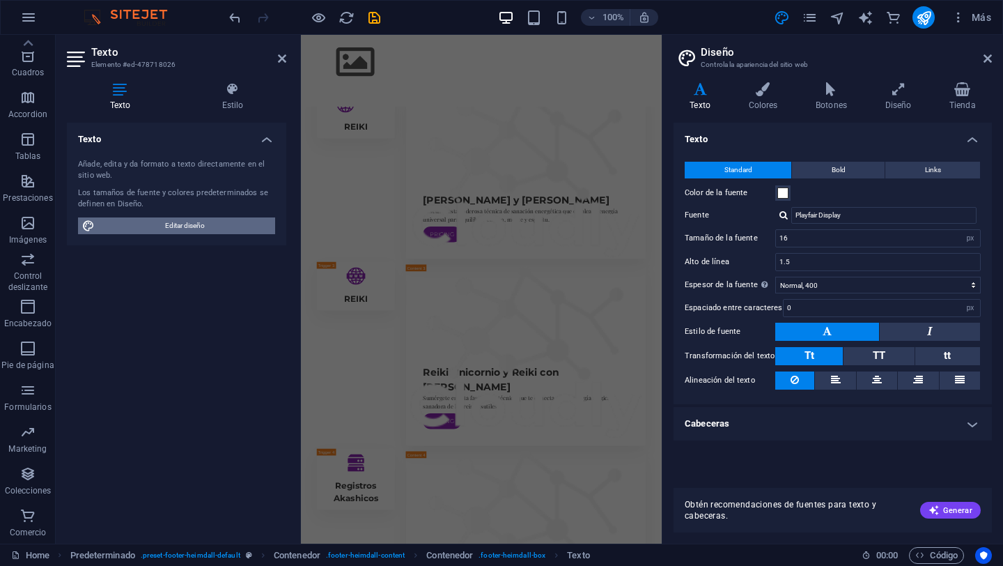
click at [179, 222] on span "Editar diseño" at bounding box center [185, 225] width 172 height 17
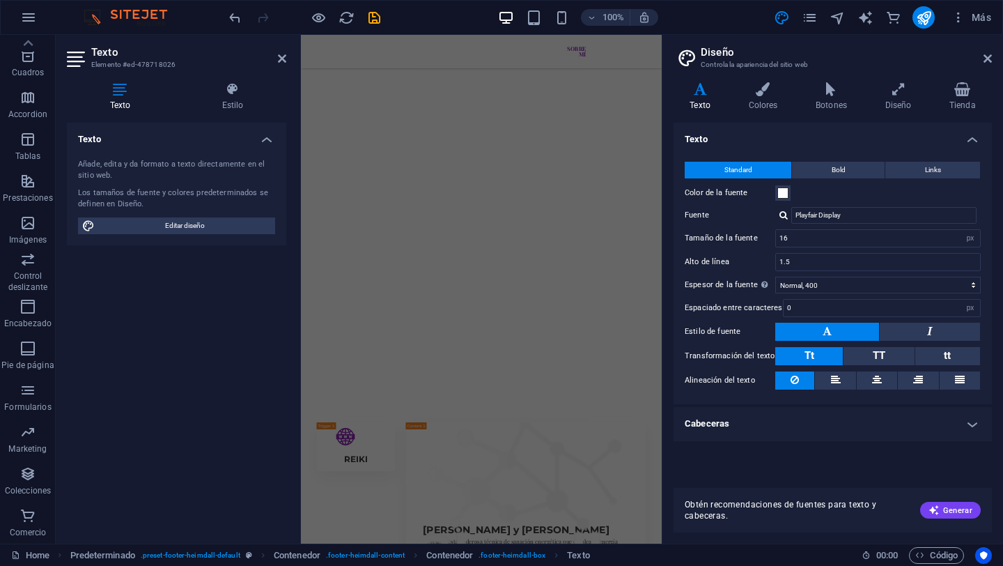
scroll to position [6373, 0]
click at [889, 171] on button "Links" at bounding box center [932, 170] width 95 height 17
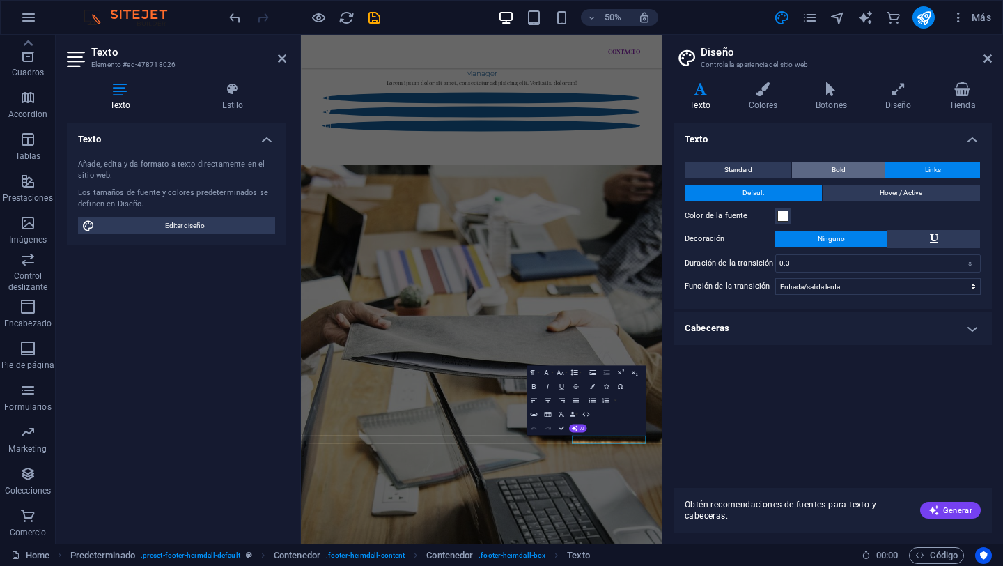
scroll to position [8680, 0]
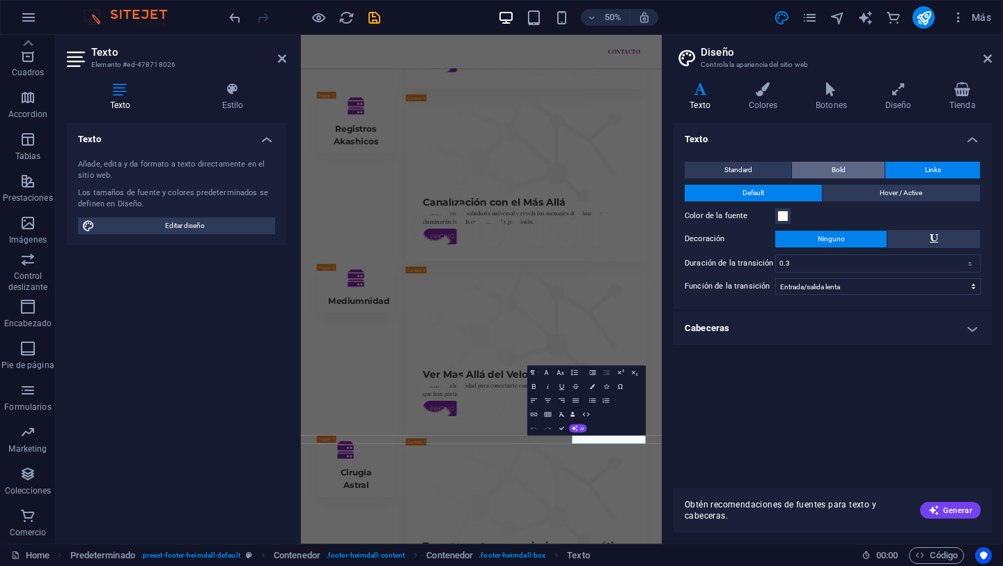
click at [867, 171] on button "Bold" at bounding box center [838, 170] width 93 height 17
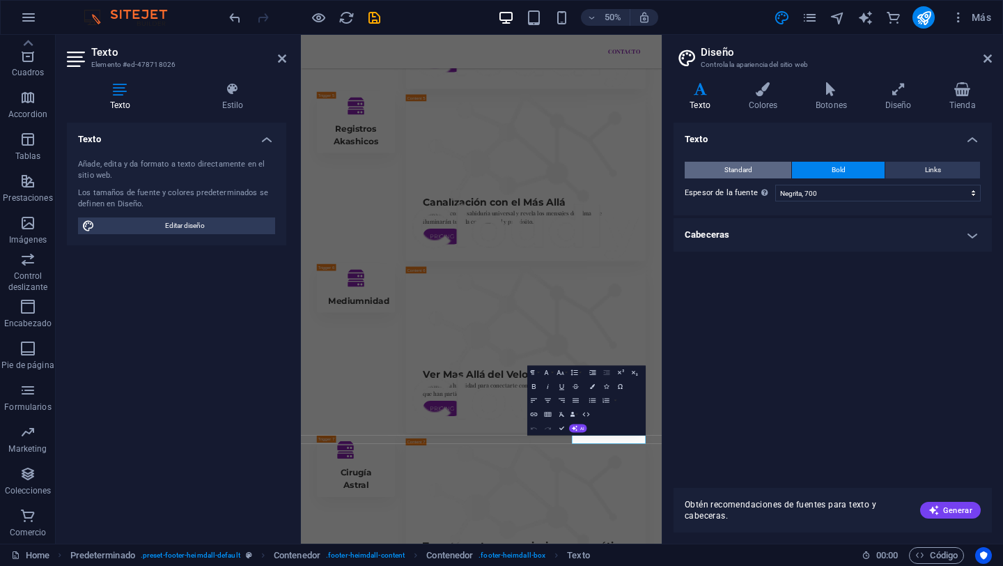
click at [761, 175] on button "Standard" at bounding box center [738, 170] width 107 height 17
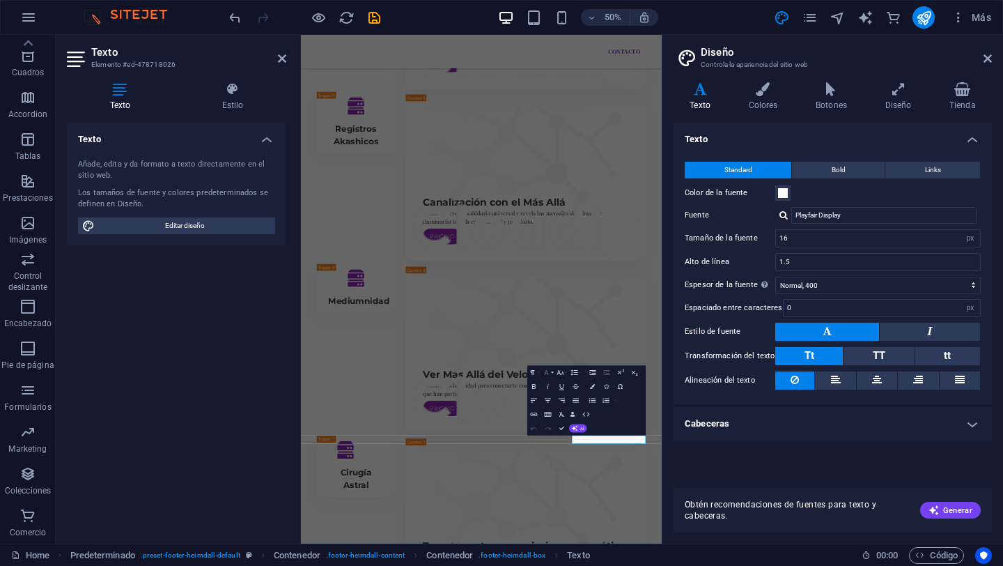
click at [547, 371] on icon "button" at bounding box center [547, 372] width 8 height 8
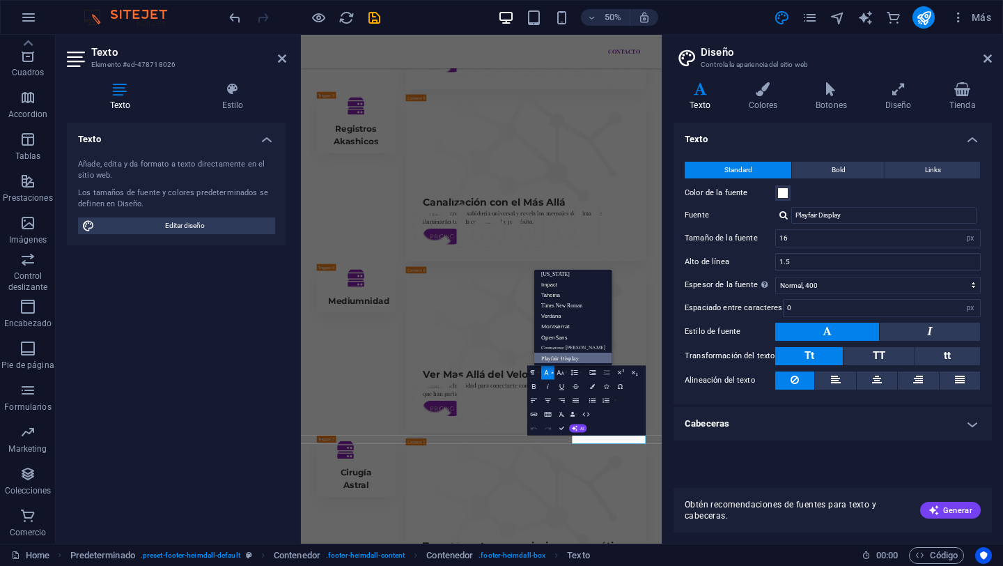
scroll to position [29, 0]
click at [568, 274] on link "[US_STATE]" at bounding box center [573, 273] width 78 height 10
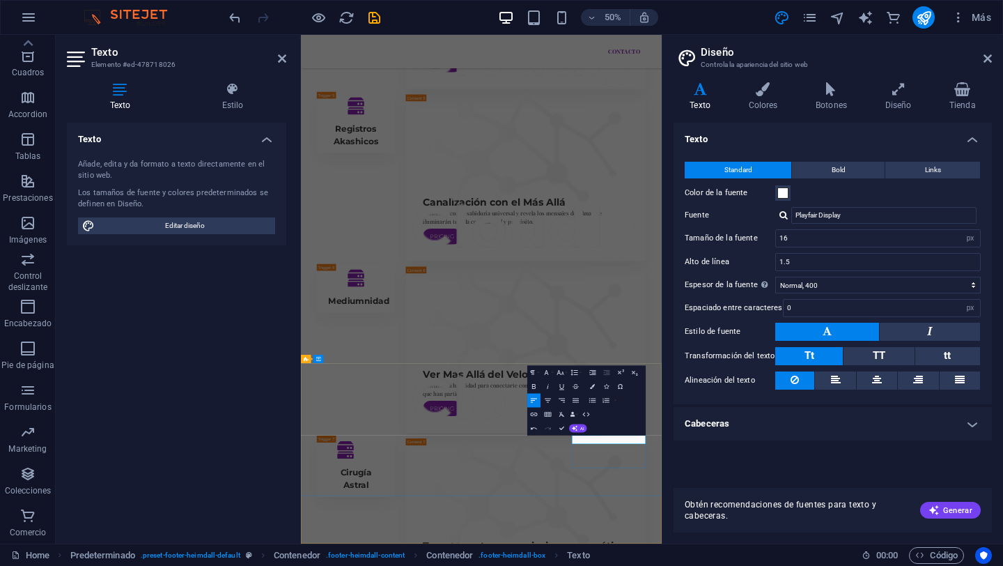
drag, startPoint x: 988, startPoint y: 846, endPoint x: 835, endPoint y: 855, distance: 152.9
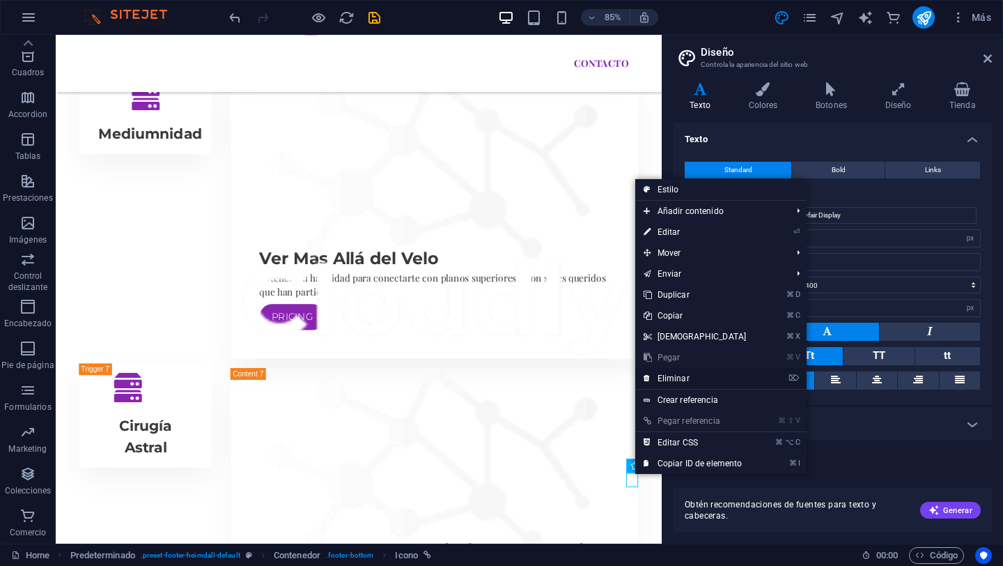
click at [669, 378] on link "⌦ Eliminar" at bounding box center [695, 378] width 120 height 21
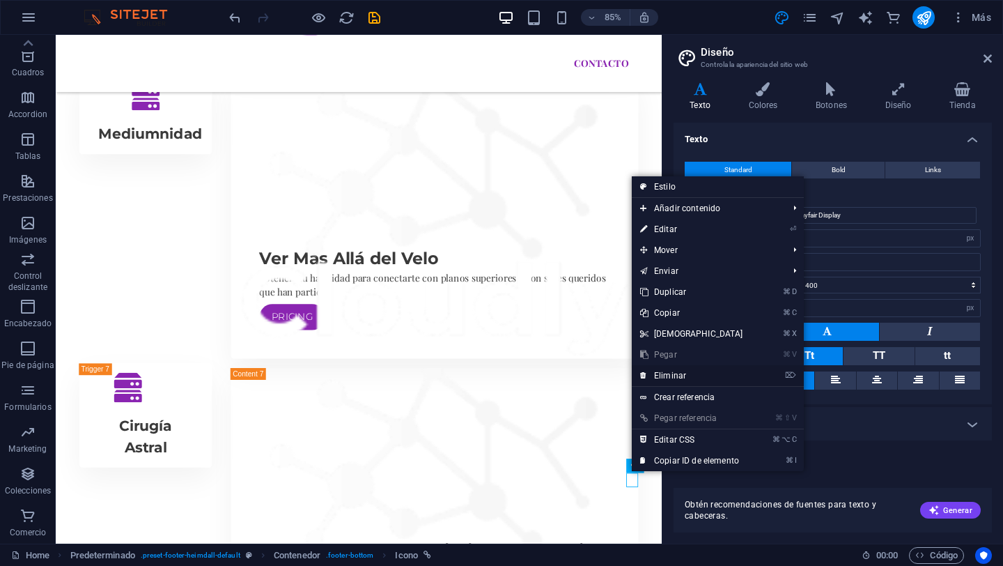
click at [667, 378] on link "⌦ Eliminar" at bounding box center [692, 375] width 120 height 21
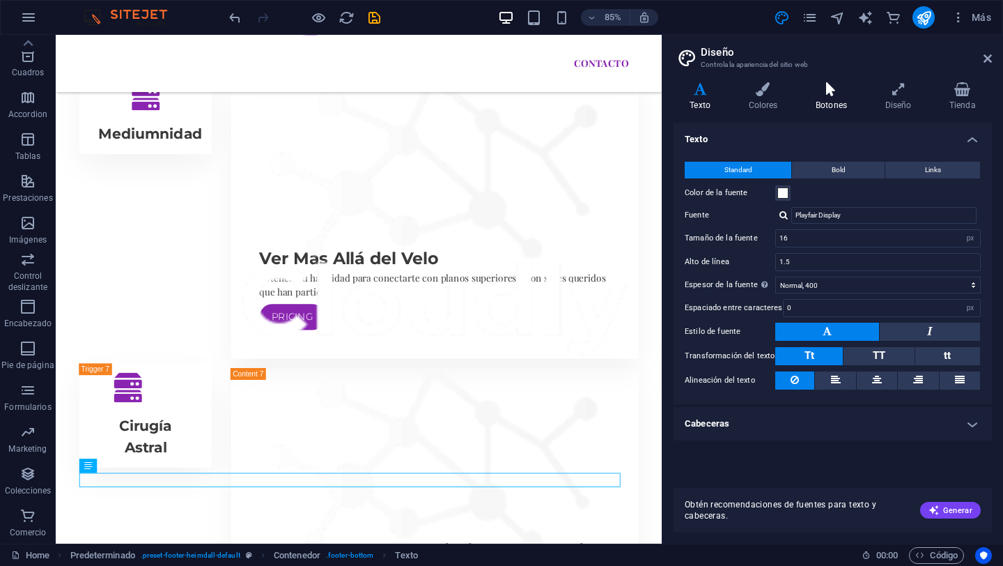
click at [823, 96] on h4 "Botones" at bounding box center [835, 96] width 70 height 29
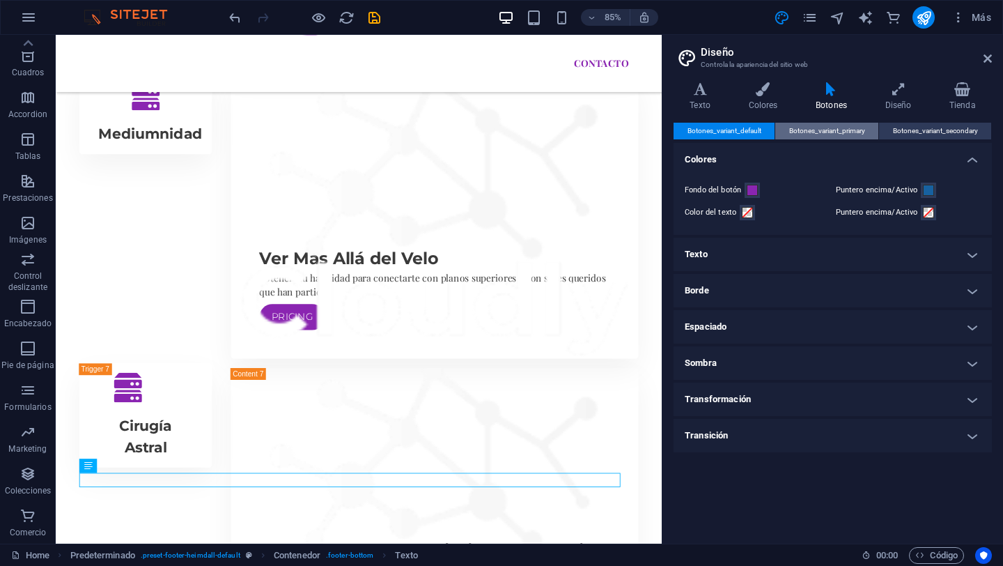
click at [863, 134] on span "Botones_variant_primary" at bounding box center [827, 131] width 76 height 17
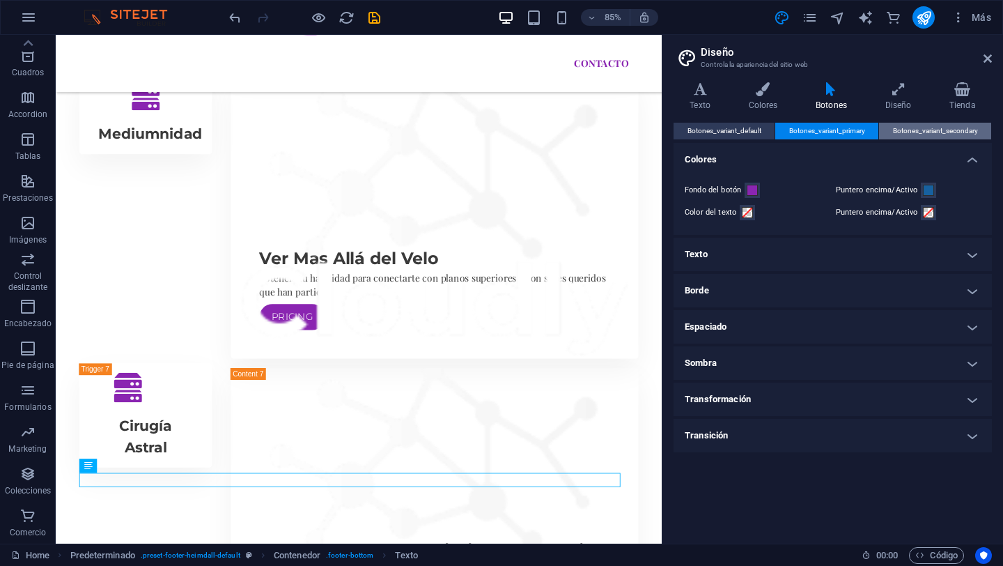
click at [912, 128] on span "Botones_variant_secondary" at bounding box center [935, 131] width 85 height 17
click at [904, 96] on h4 "Diseño" at bounding box center [901, 96] width 64 height 29
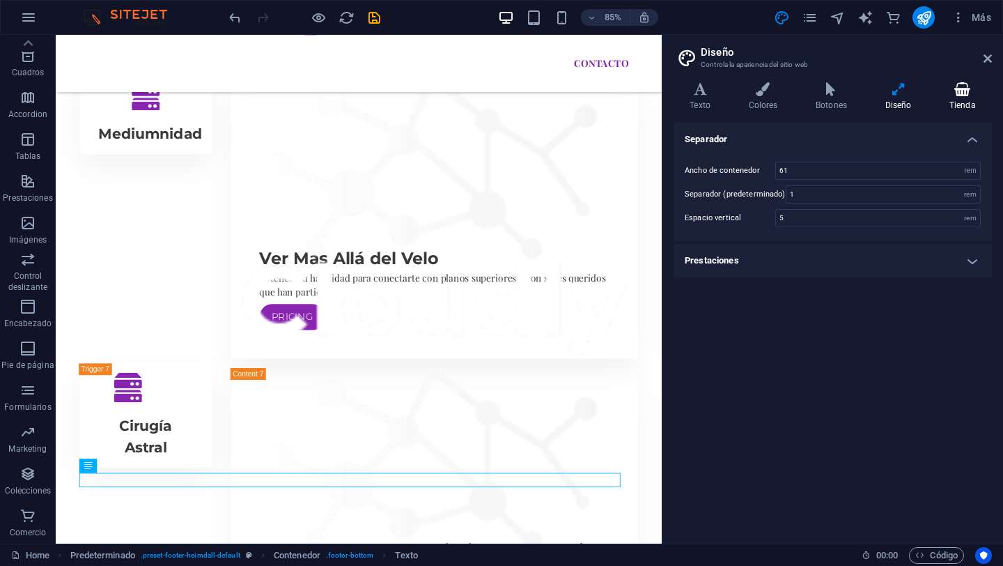
click at [964, 96] on h4 "Tienda" at bounding box center [962, 96] width 59 height 29
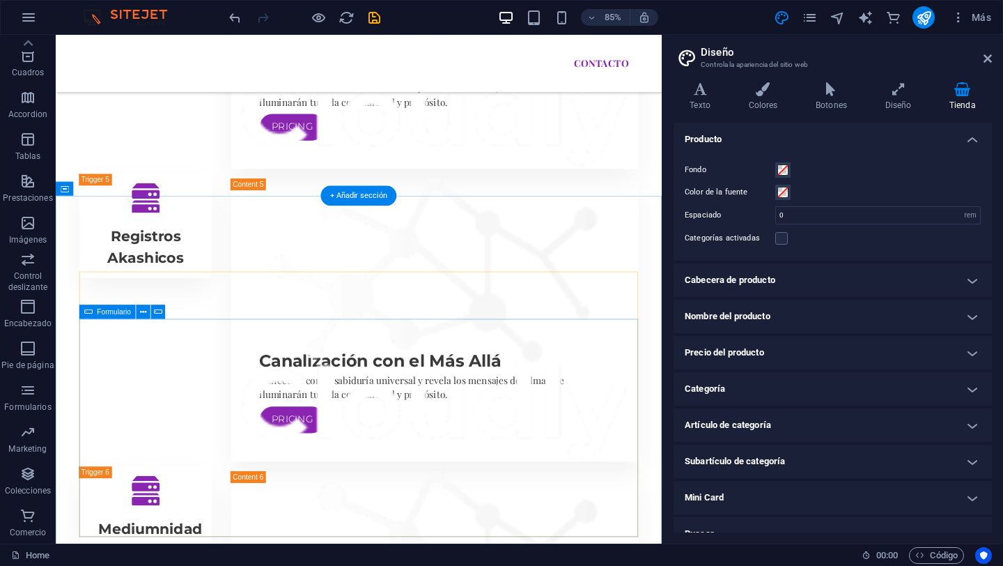
scroll to position [8641, 0]
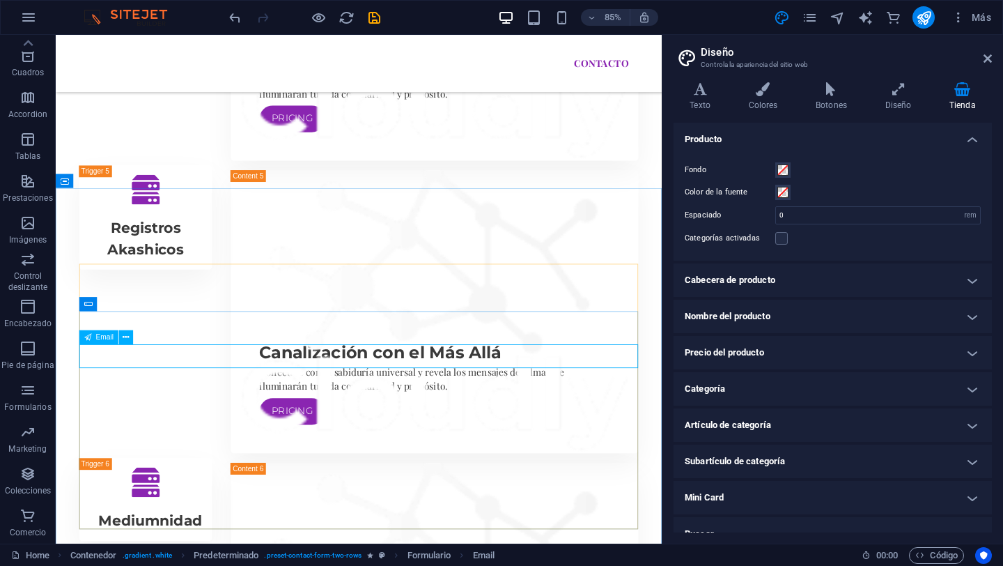
click at [109, 339] on span "Email" at bounding box center [105, 336] width 18 height 7
click at [104, 336] on span "Email" at bounding box center [105, 336] width 18 height 7
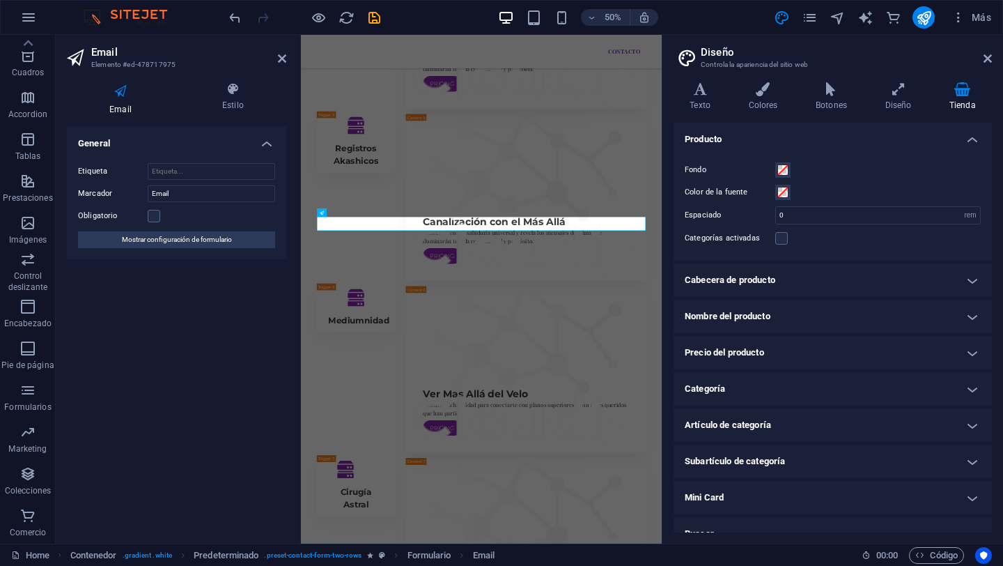
scroll to position [8644, 0]
type input "@[DOMAIN_NAME]"
click at [979, 61] on header "Diseño Controla la apariencia del sitio web" at bounding box center [834, 53] width 316 height 36
drag, startPoint x: 991, startPoint y: 61, endPoint x: 552, endPoint y: 56, distance: 439.5
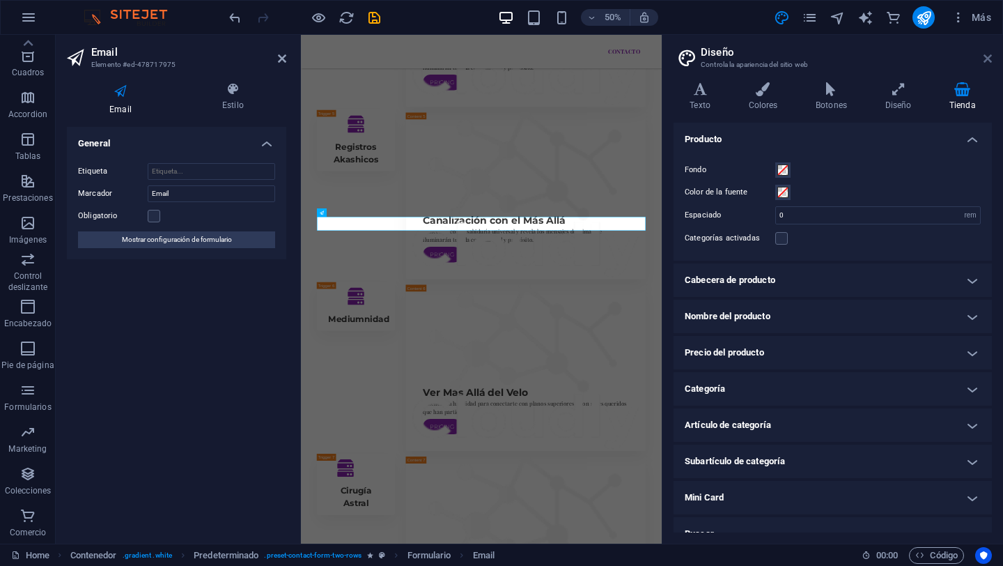
click at [991, 61] on icon at bounding box center [988, 58] width 8 height 11
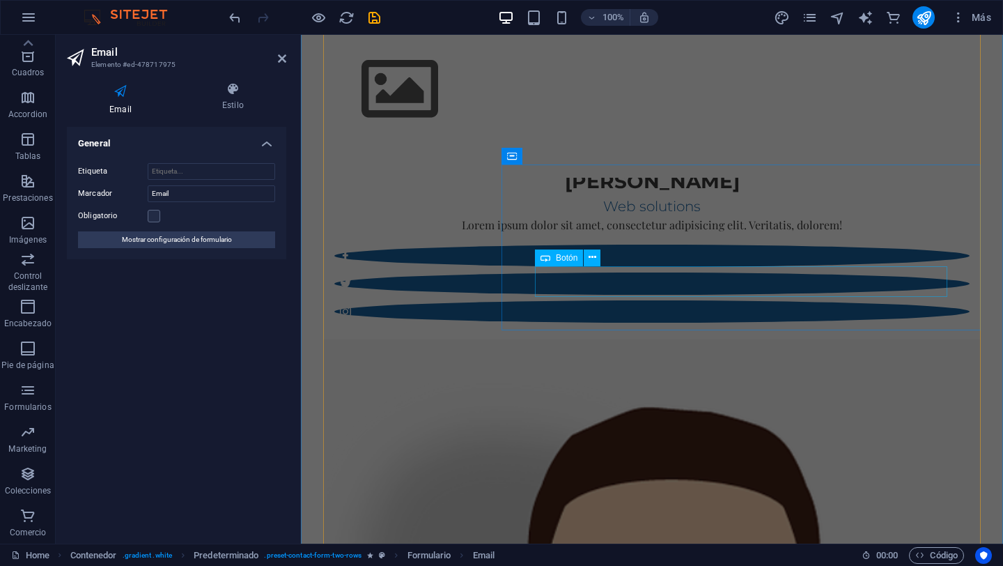
scroll to position [2870, 0]
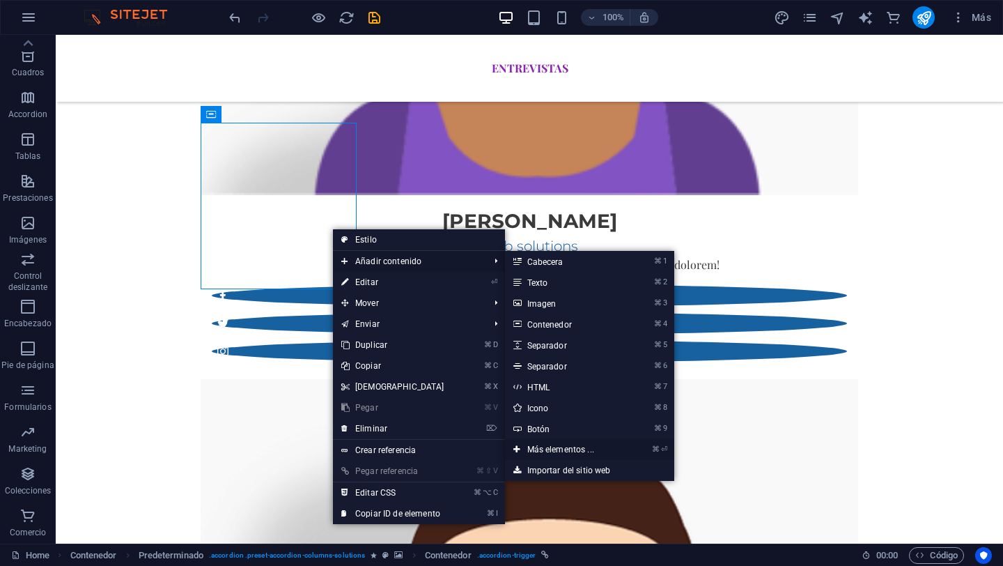
click at [521, 448] on link "⌘ ⏎ Más elementos ..." at bounding box center [563, 449] width 117 height 21
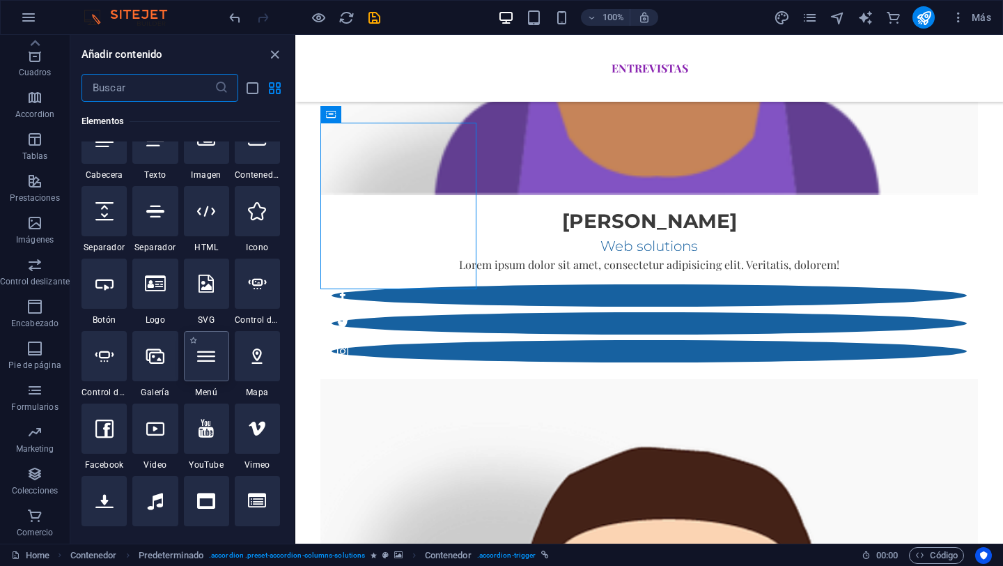
scroll to position [292, 0]
click at [164, 357] on div at bounding box center [154, 354] width 45 height 50
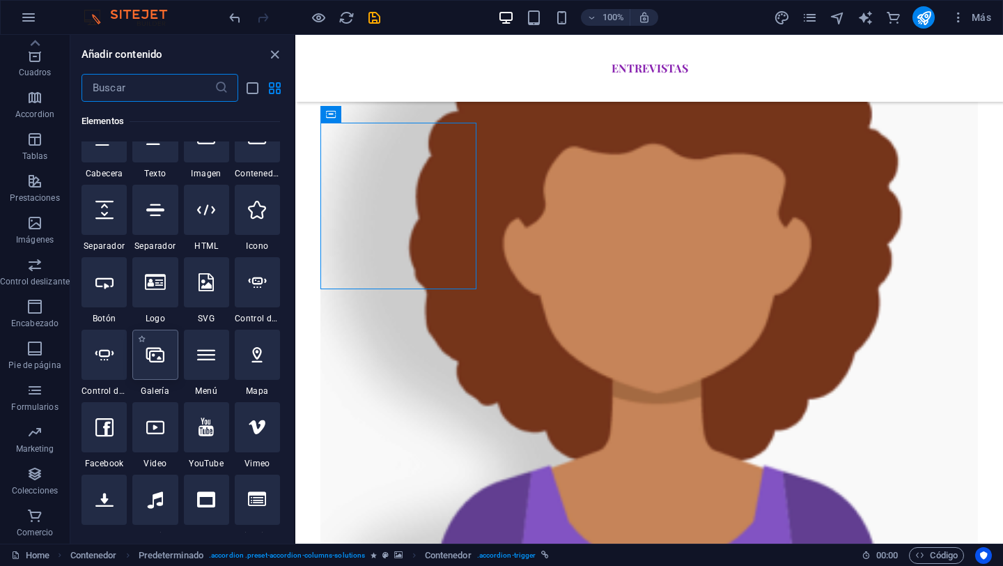
select select "4"
select select "%"
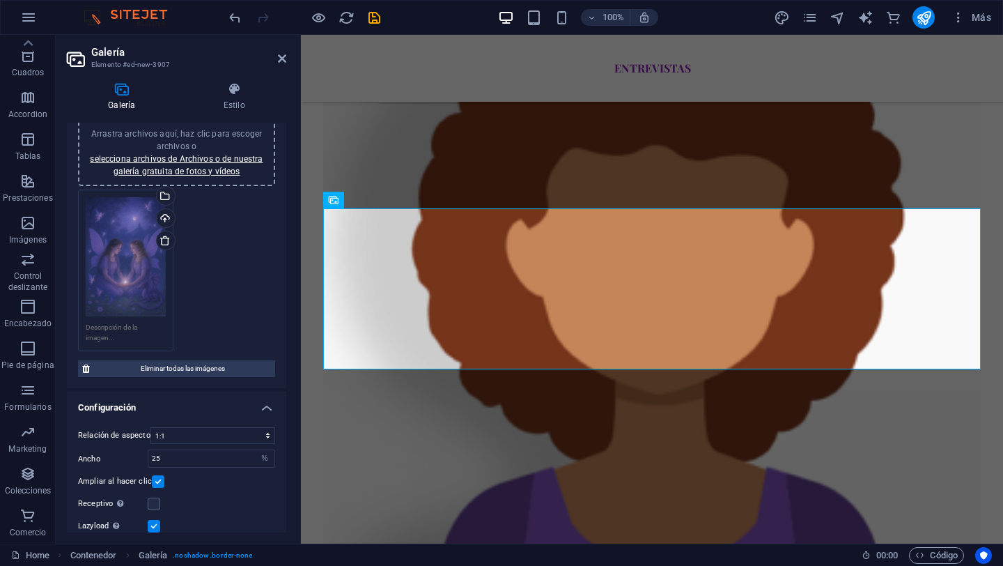
scroll to position [0, 0]
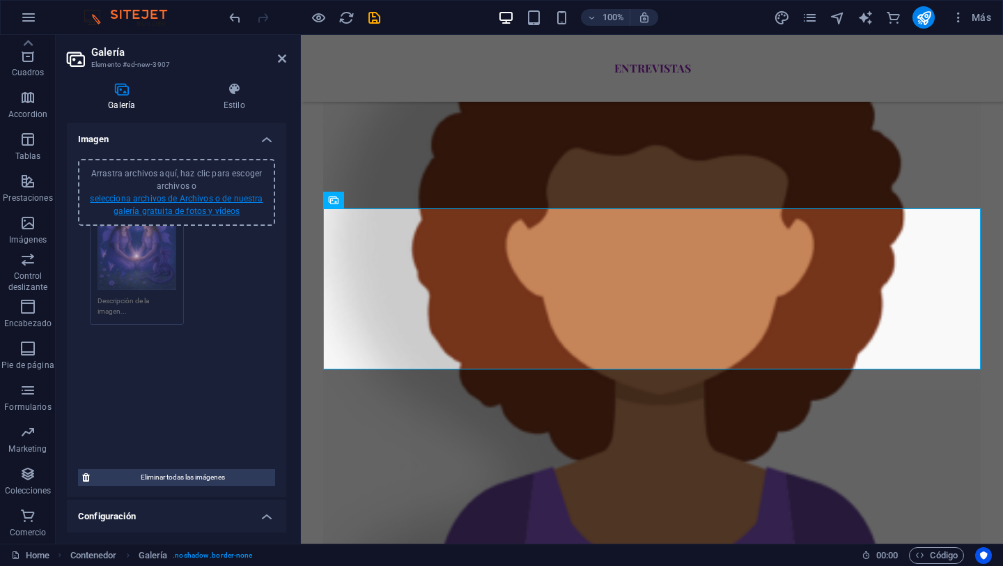
drag, startPoint x: 121, startPoint y: 260, endPoint x: 133, endPoint y: 196, distance: 65.2
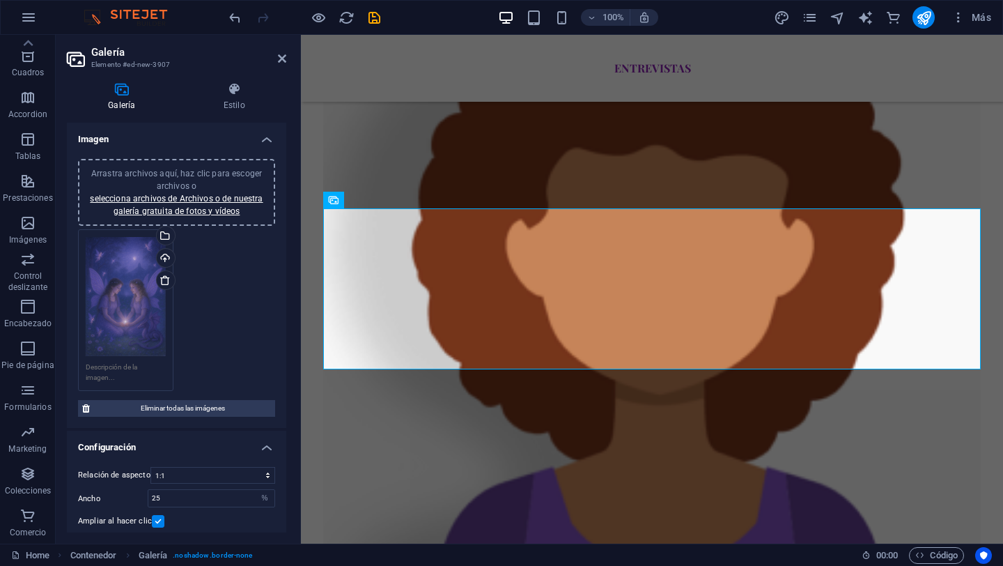
click at [126, 384] on div "Arrastra archivos aquí, haz clic para escoger archivos o selecciona archivos de…" at bounding box center [126, 310] width 102 height 169
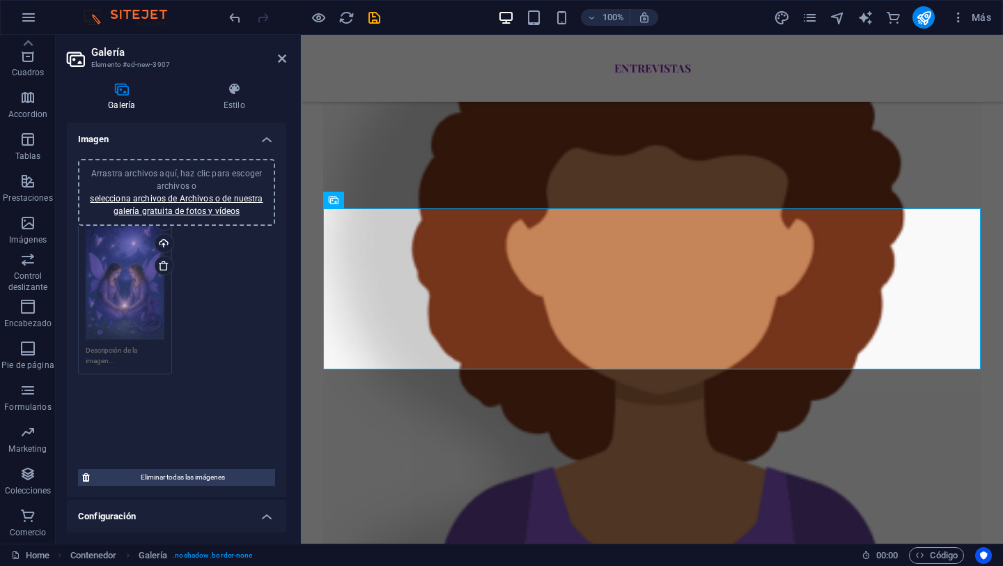
drag, startPoint x: 127, startPoint y: 354, endPoint x: 128, endPoint y: 329, distance: 25.1
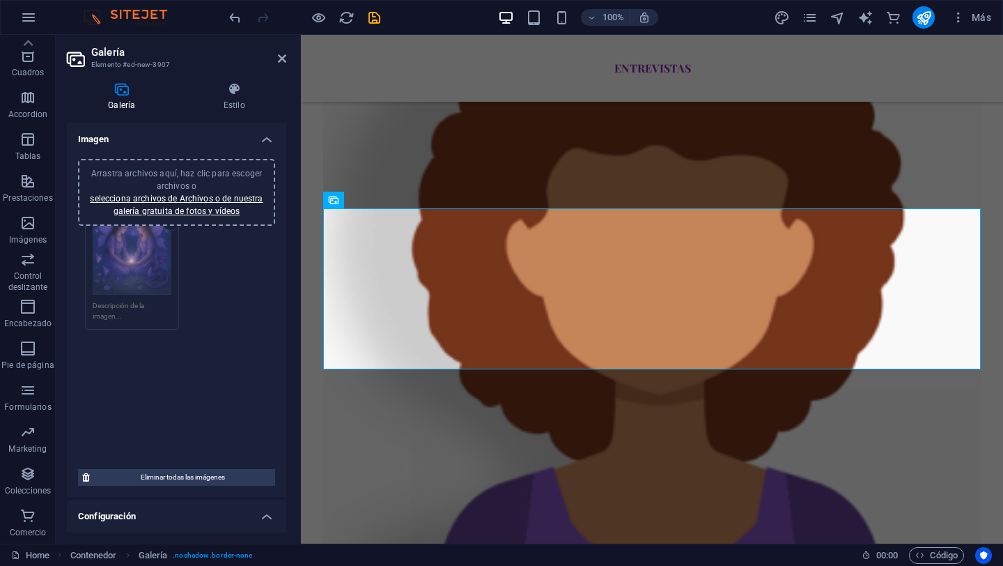
drag, startPoint x: 131, startPoint y: 335, endPoint x: 138, endPoint y: 276, distance: 59.6
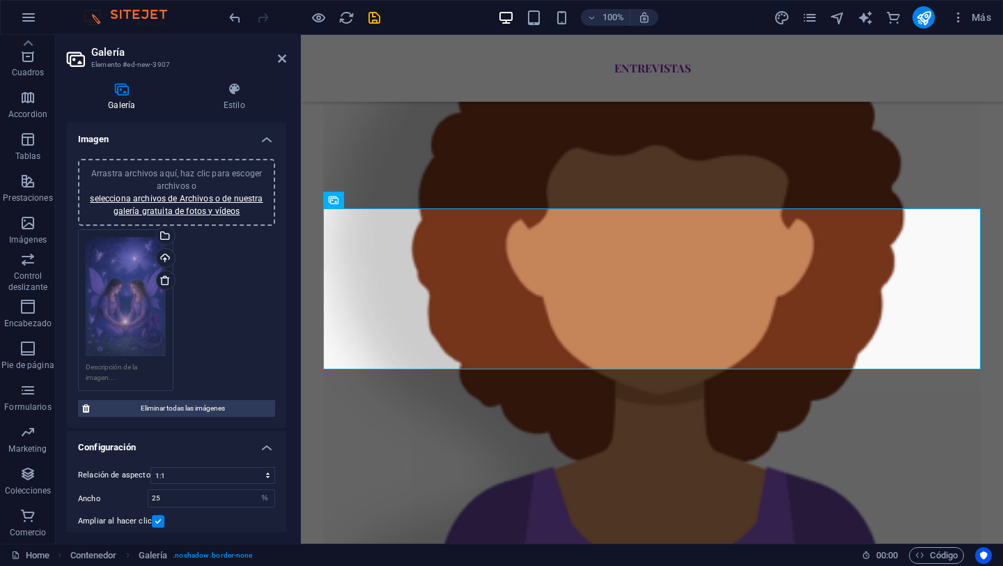
click at [116, 297] on div "Arrastra archivos aquí, haz clic para escoger archivos o selecciona archivos de…" at bounding box center [126, 297] width 80 height 120
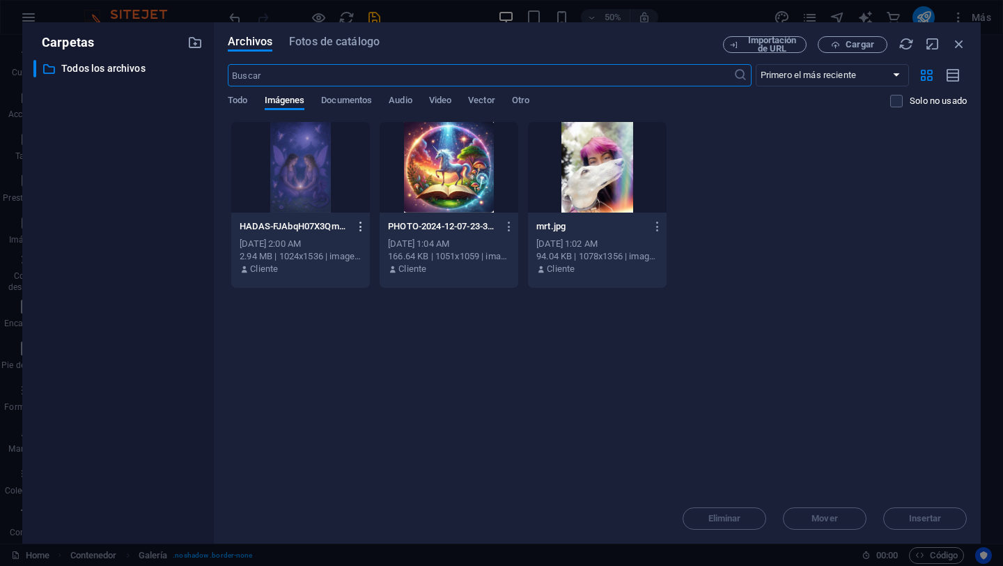
click at [362, 224] on icon "button" at bounding box center [361, 226] width 13 height 13
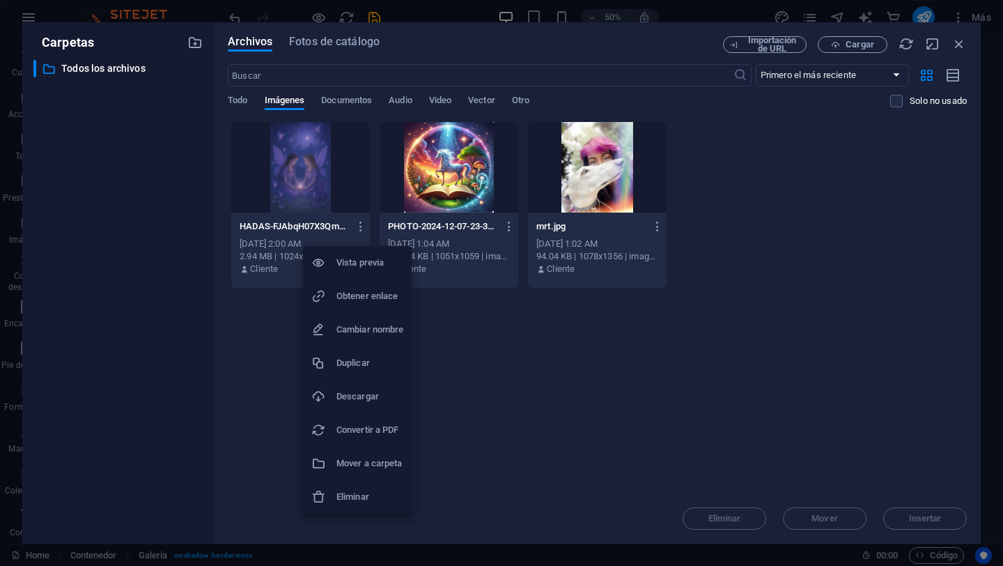
click at [808, 160] on div at bounding box center [501, 283] width 1003 height 566
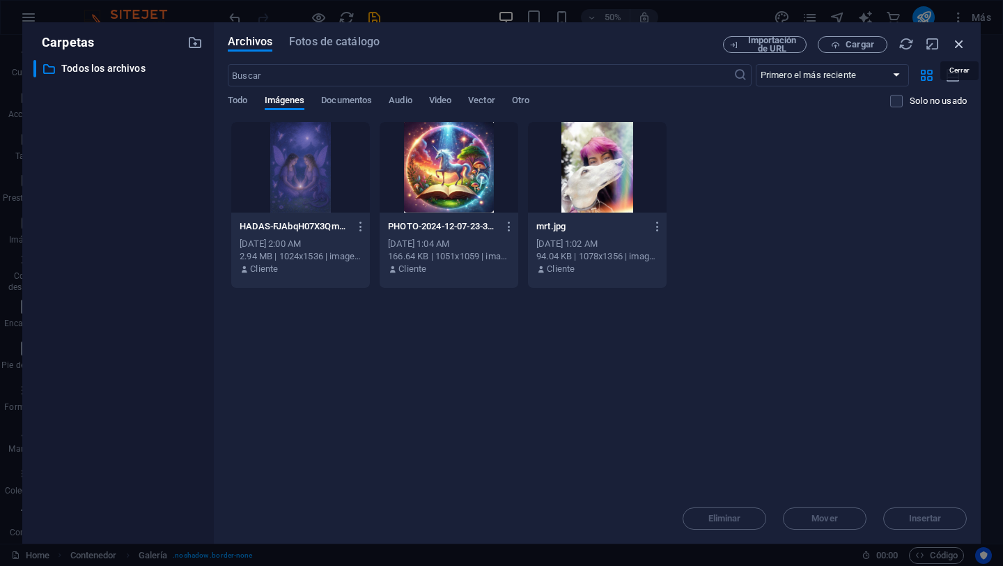
click at [962, 43] on icon "button" at bounding box center [958, 43] width 15 height 15
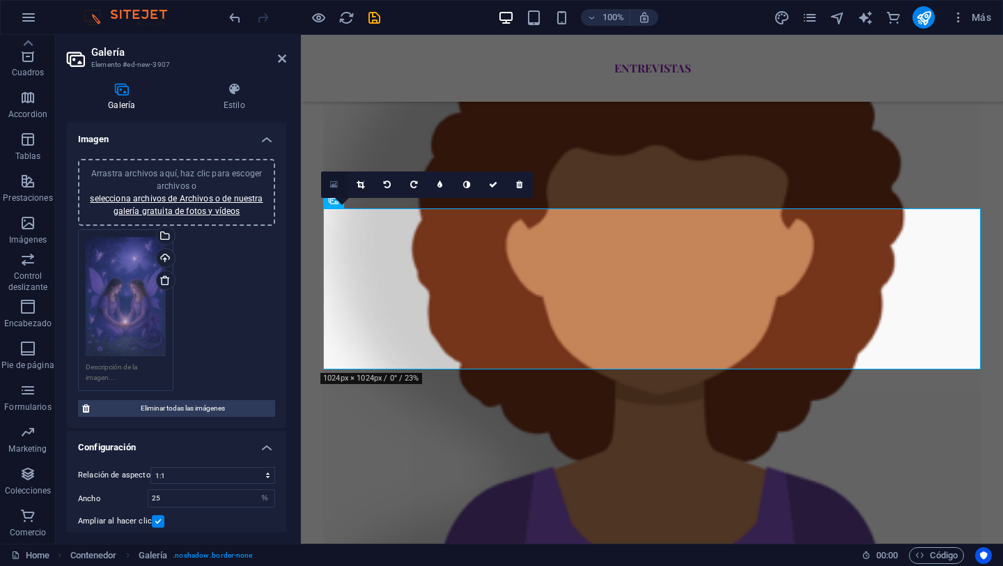
click at [332, 183] on icon at bounding box center [334, 185] width 8 height 10
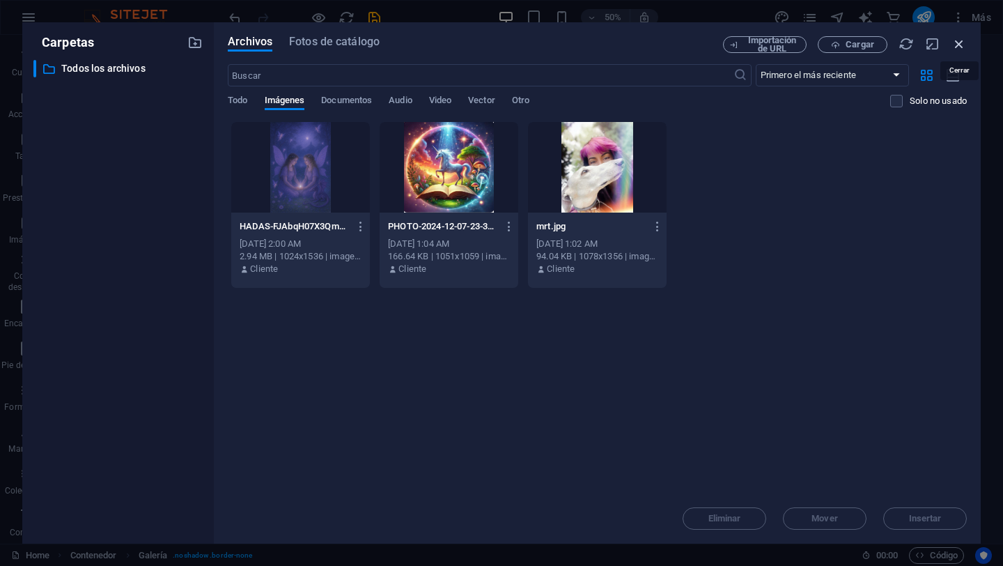
click at [963, 46] on icon "button" at bounding box center [958, 43] width 15 height 15
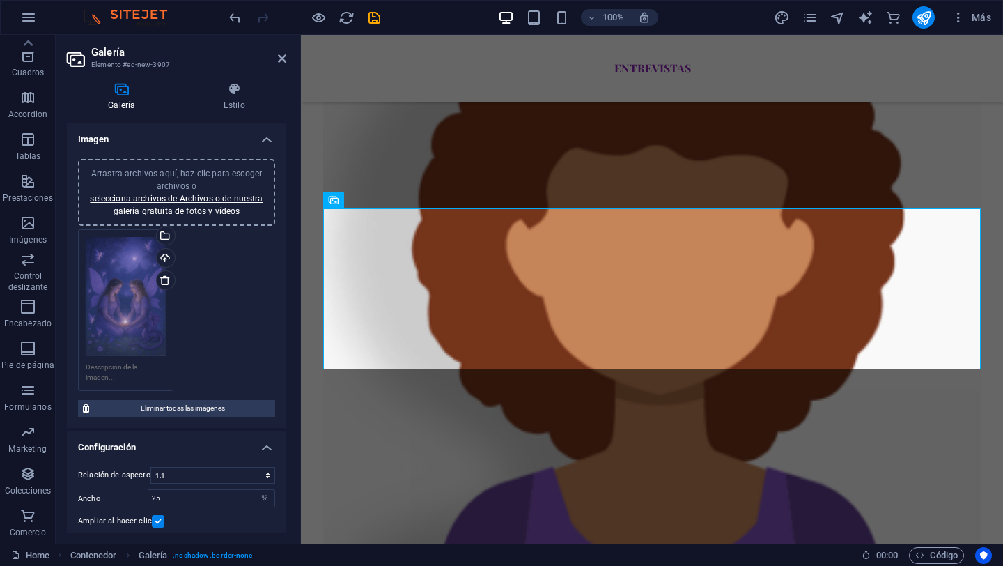
click at [270, 143] on h4 "Imagen" at bounding box center [176, 135] width 219 height 25
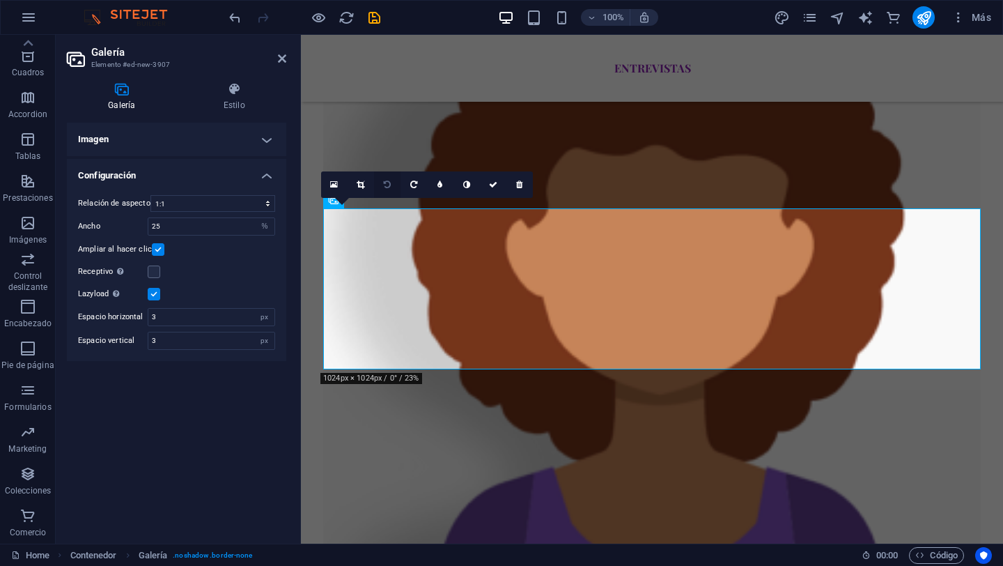
click at [394, 194] on link at bounding box center [387, 184] width 26 height 26
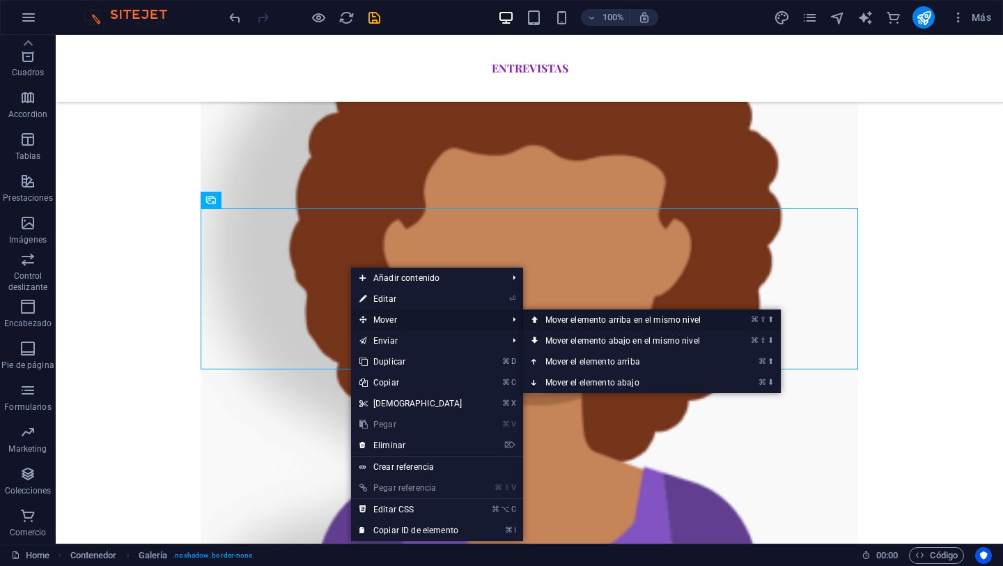
click at [547, 318] on link "⌘ ⇧ ⬆ Mover elemento arriba en el mismo nivel" at bounding box center [625, 319] width 205 height 21
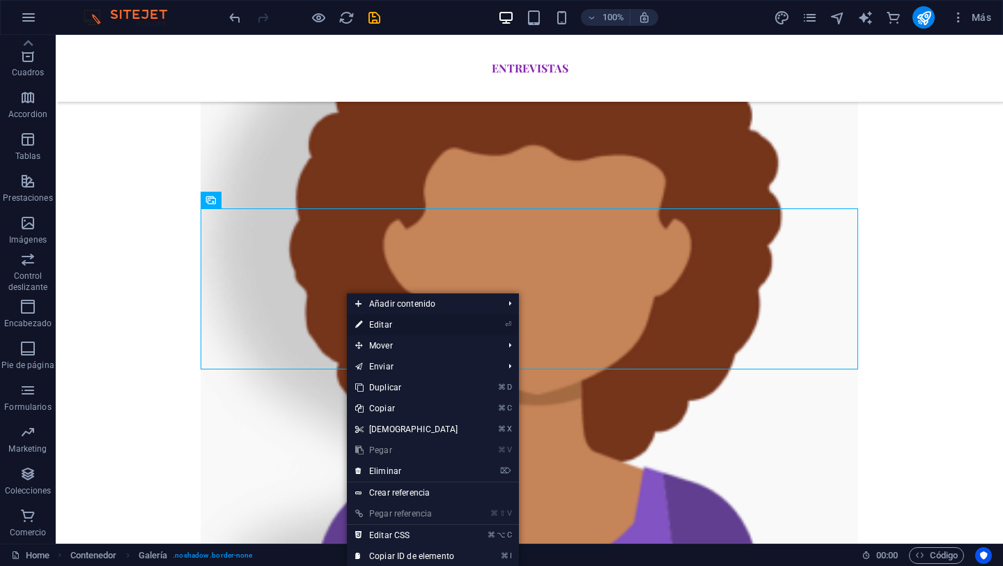
click at [386, 323] on link "⏎ Editar" at bounding box center [407, 324] width 120 height 21
select select "4"
select select "%"
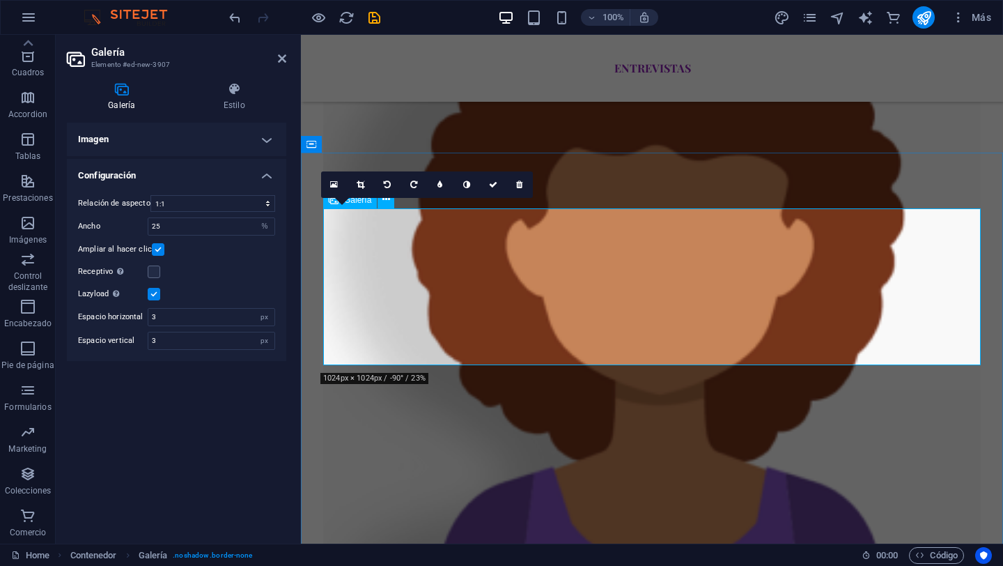
drag, startPoint x: 451, startPoint y: 290, endPoint x: 444, endPoint y: 288, distance: 7.5
click at [362, 180] on icon at bounding box center [361, 184] width 8 height 8
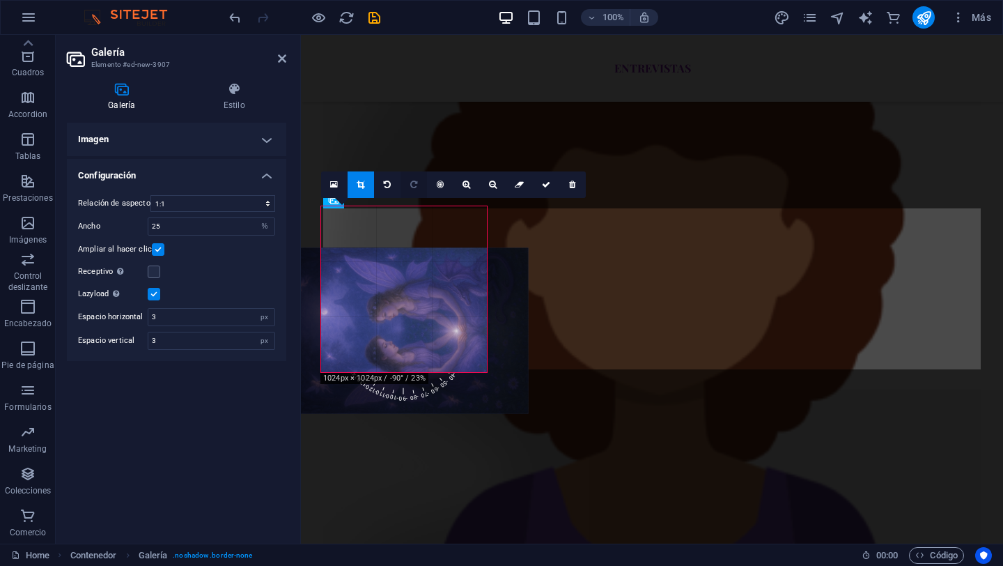
click at [415, 180] on icon at bounding box center [413, 184] width 7 height 8
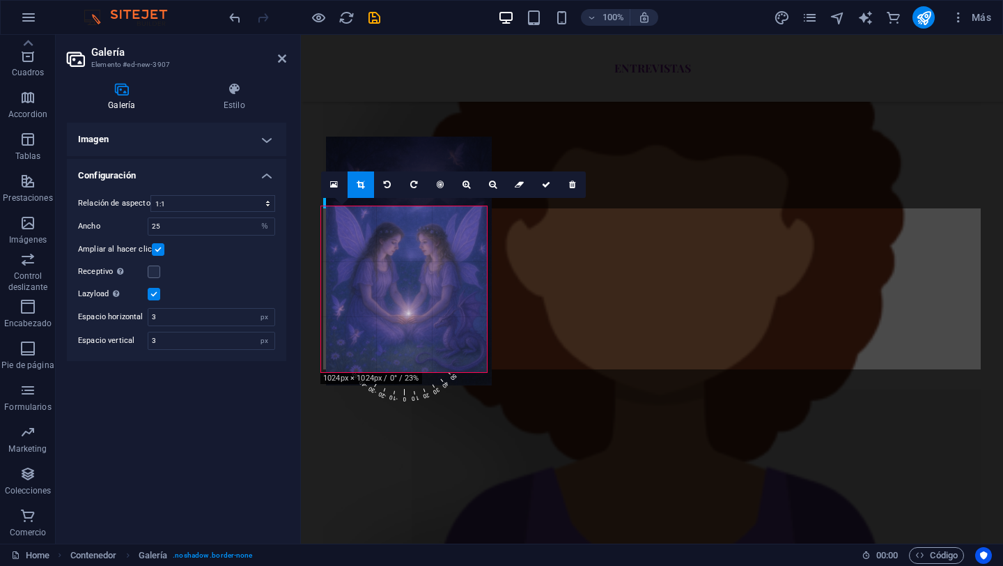
drag, startPoint x: 392, startPoint y: 294, endPoint x: 397, endPoint y: 223, distance: 71.2
click at [397, 224] on div at bounding box center [409, 261] width 166 height 249
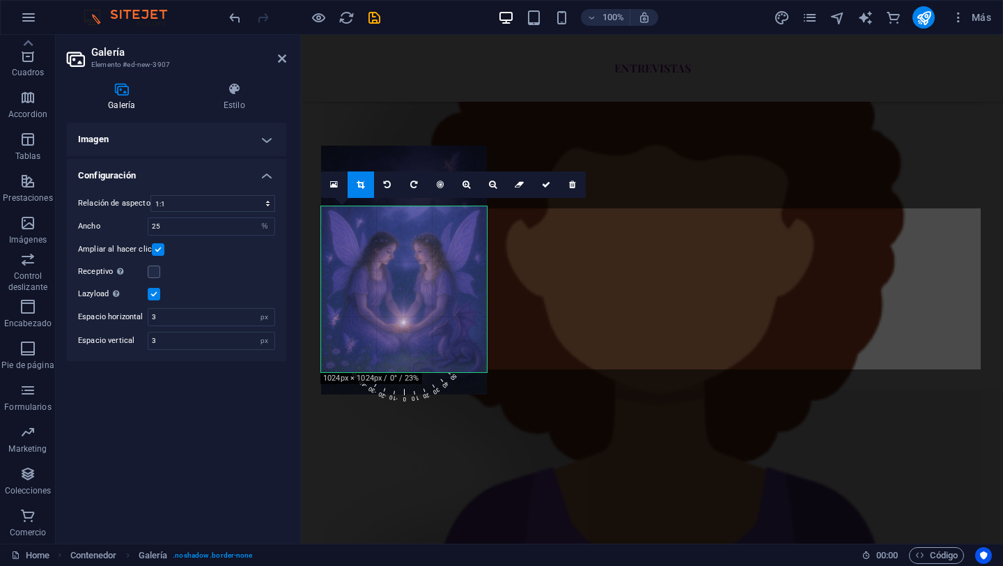
drag, startPoint x: 396, startPoint y: 270, endPoint x: 400, endPoint y: 283, distance: 13.0
click at [400, 283] on div at bounding box center [404, 270] width 166 height 249
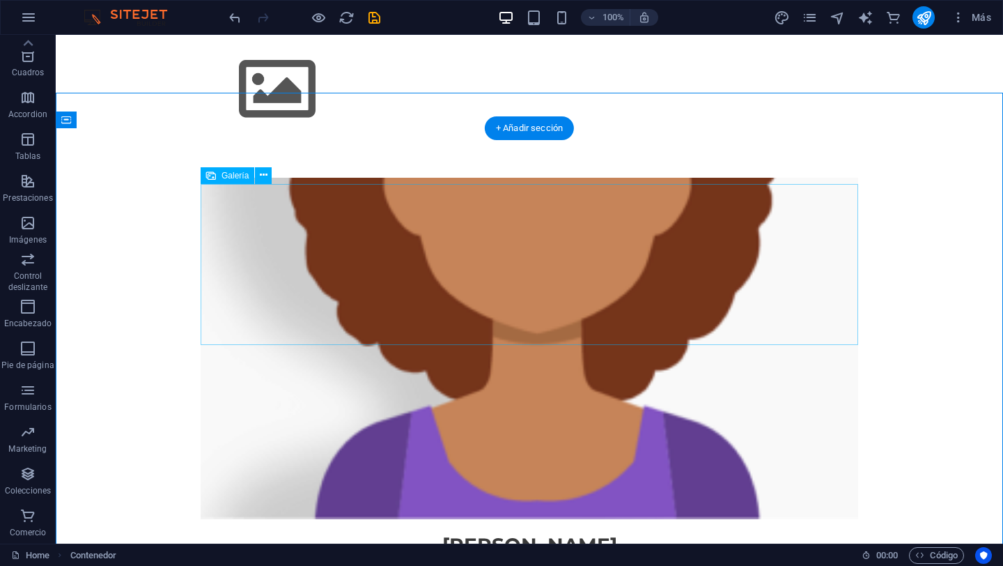
scroll to position [2545, 0]
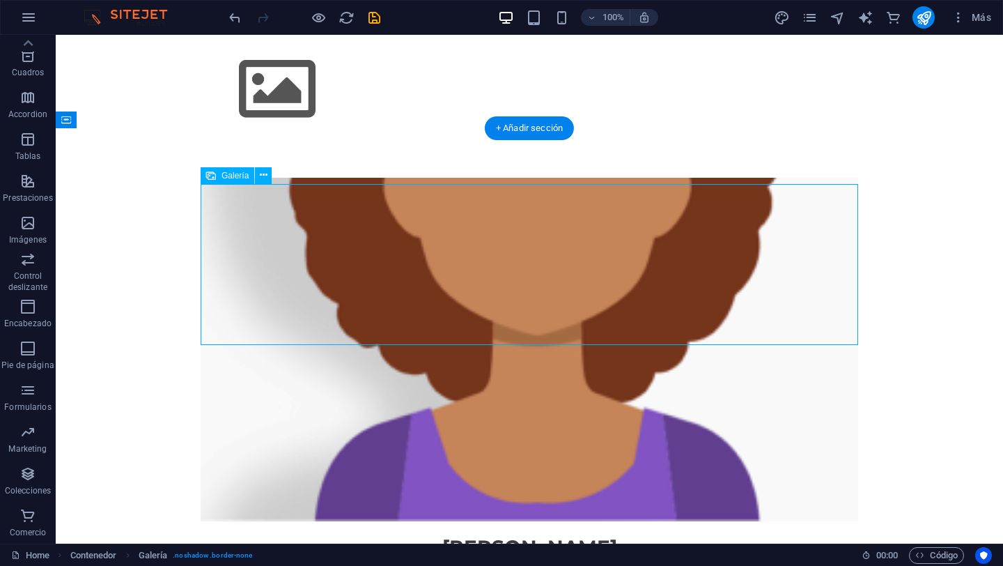
drag, startPoint x: 305, startPoint y: 247, endPoint x: 290, endPoint y: 288, distance: 43.6
drag, startPoint x: 290, startPoint y: 288, endPoint x: 290, endPoint y: 276, distance: 12.6
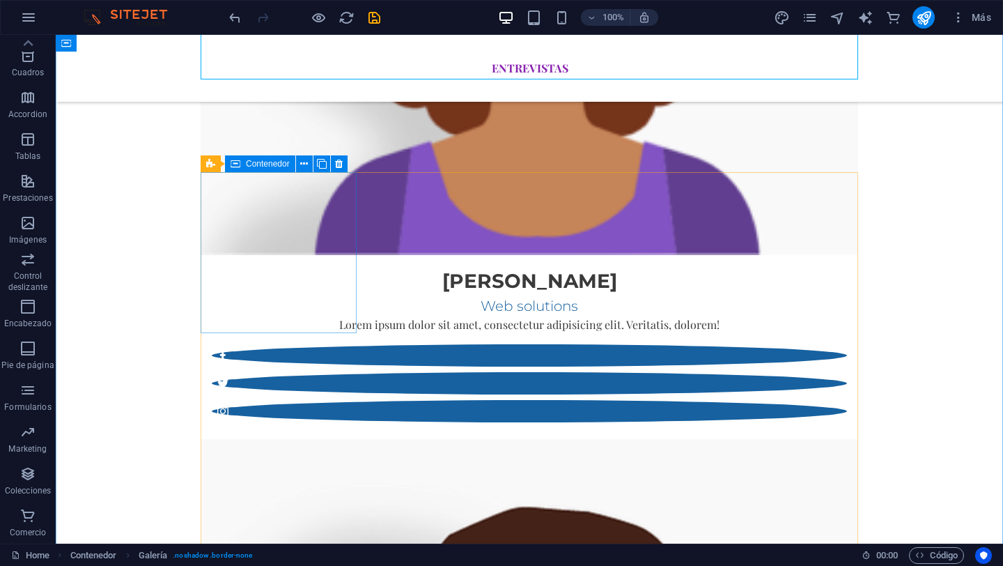
scroll to position [2955, 0]
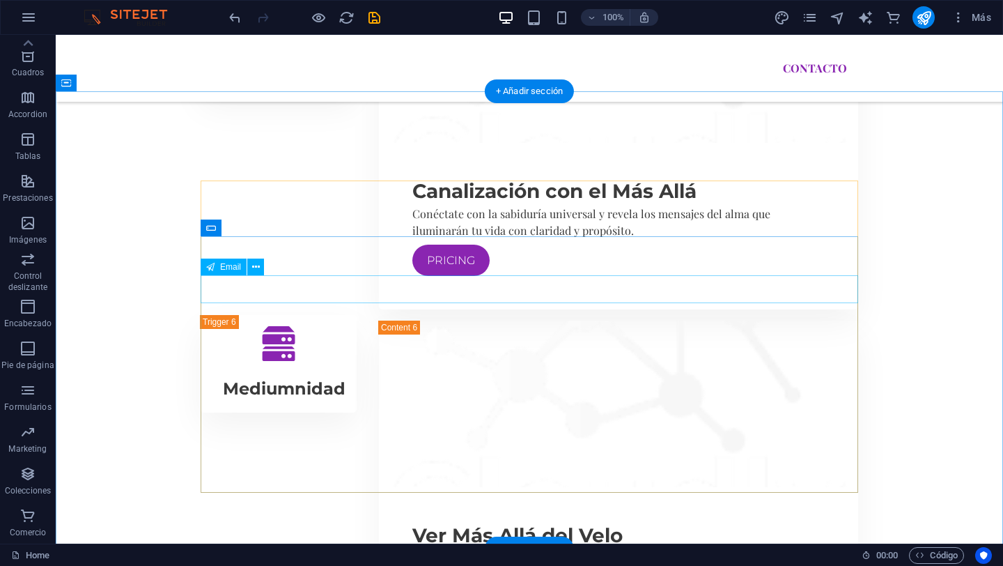
type button "Submit"
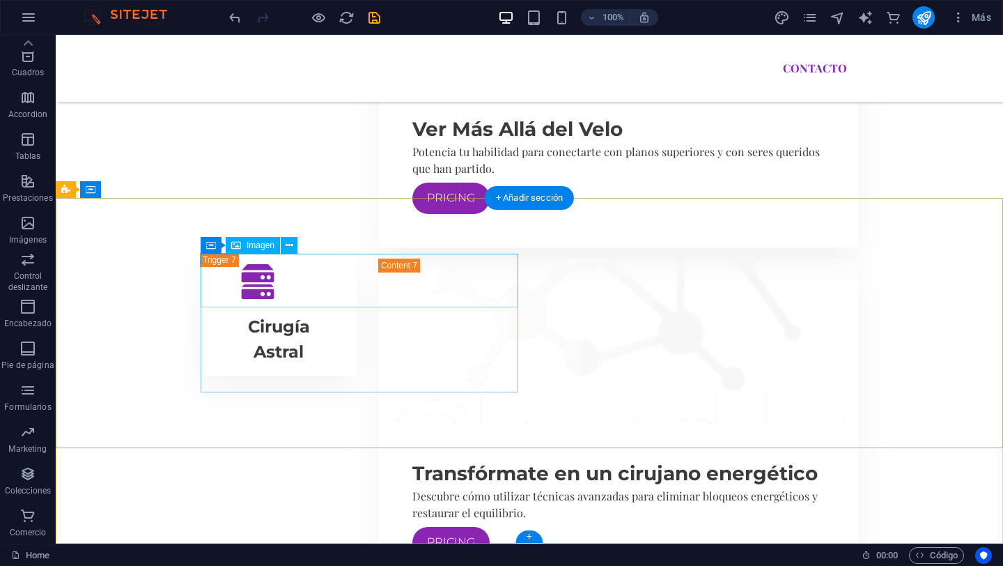
scroll to position [0, 83]
click at [773, 9] on button "design" at bounding box center [781, 17] width 17 height 17
select select "rem"
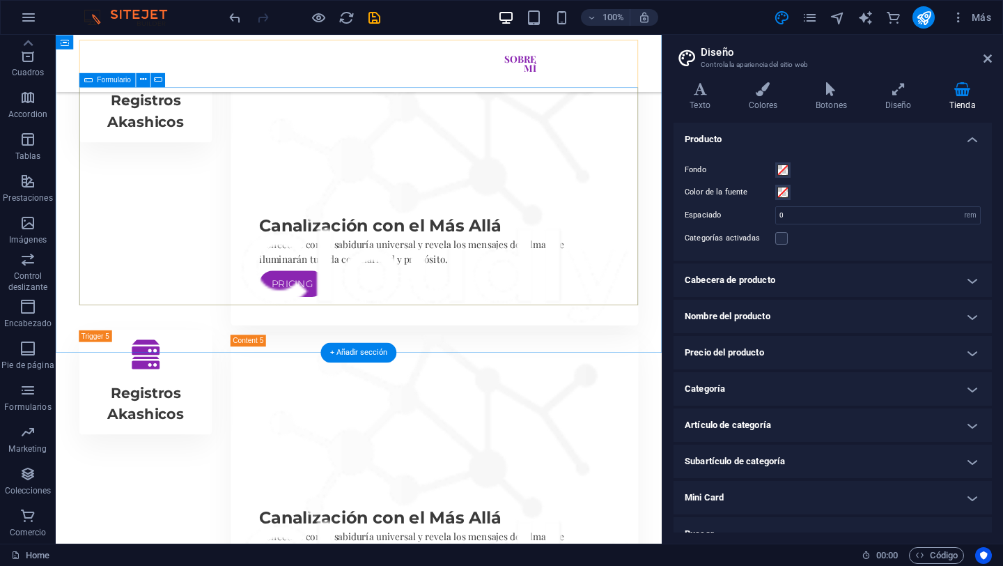
scroll to position [4803, 0]
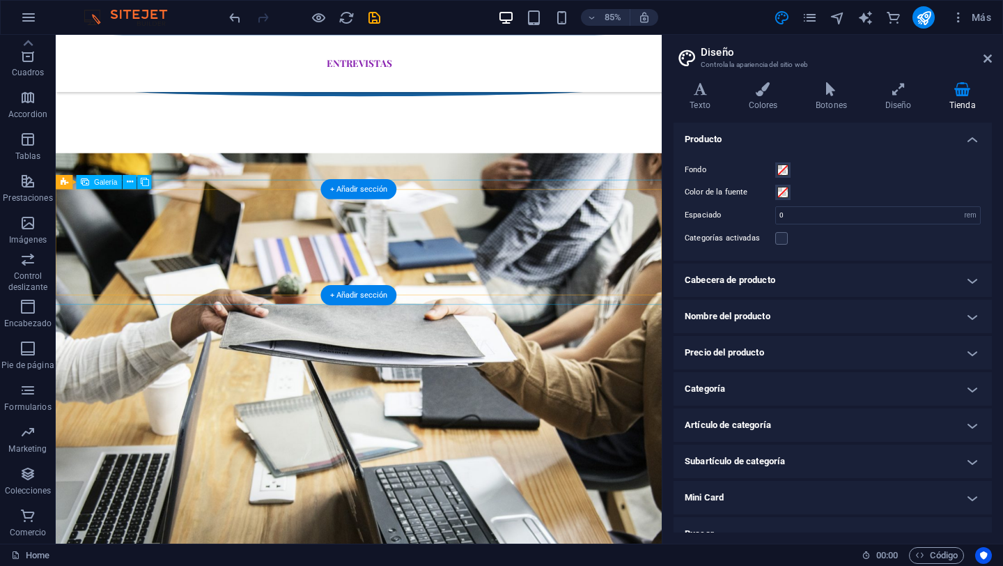
click at [773, 9] on button "design" at bounding box center [781, 17] width 17 height 17
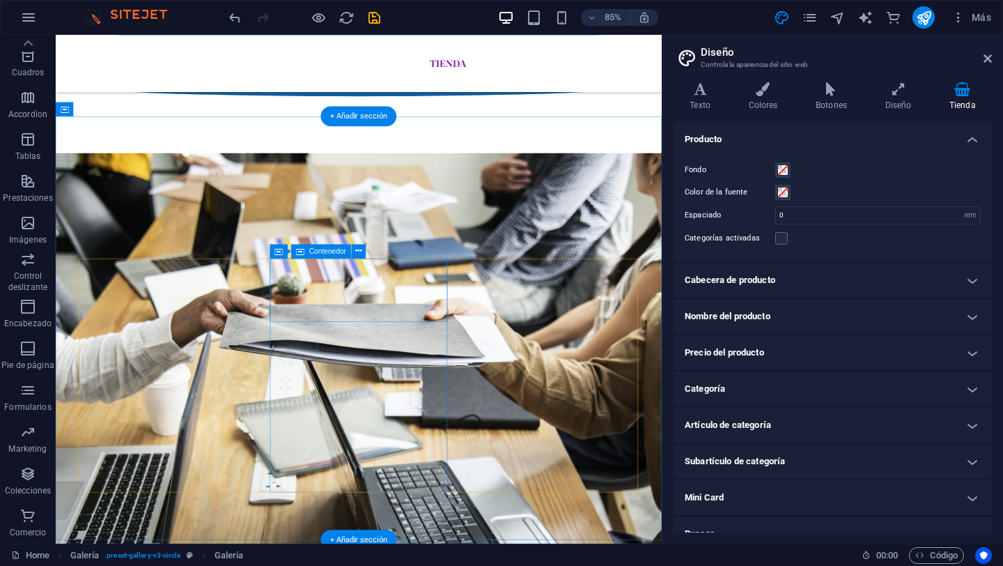
scroll to position [5944, 0]
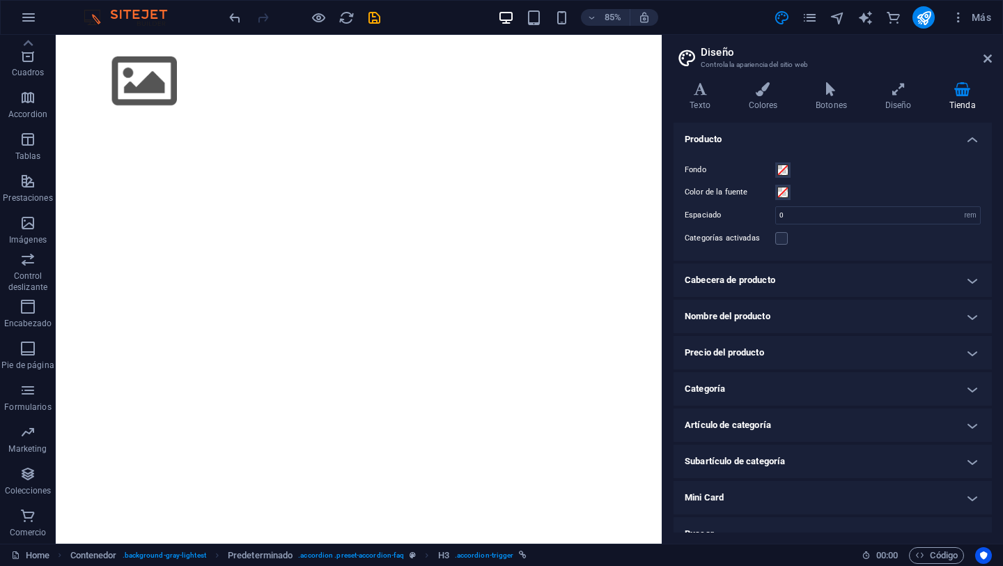
scroll to position [5198, 0]
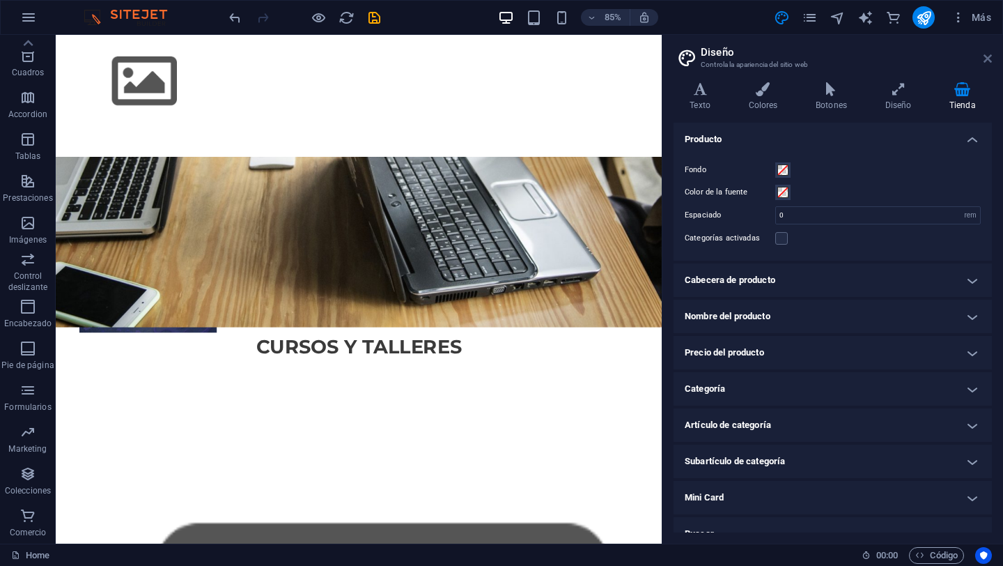
click at [991, 59] on icon at bounding box center [988, 58] width 8 height 11
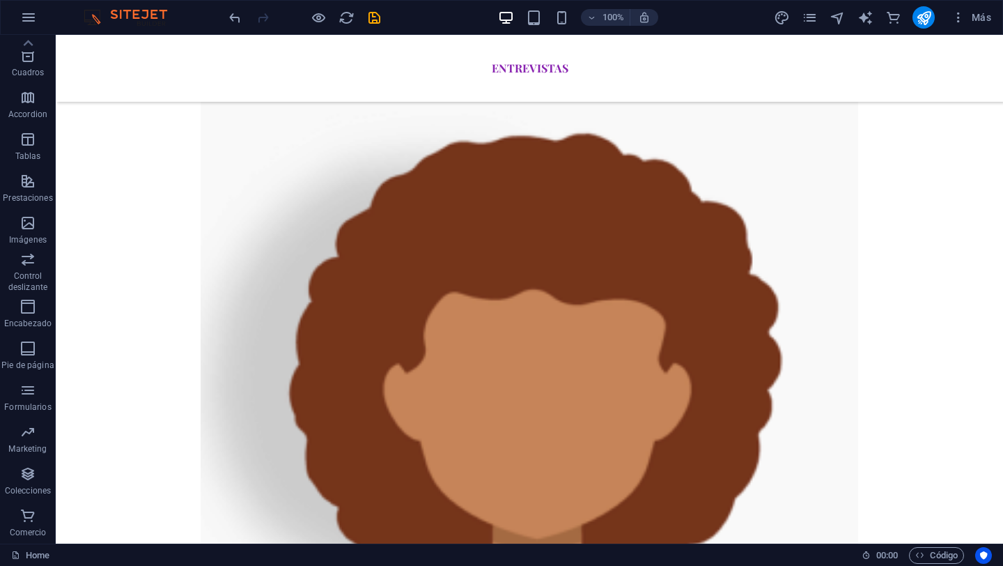
scroll to position [2639, 0]
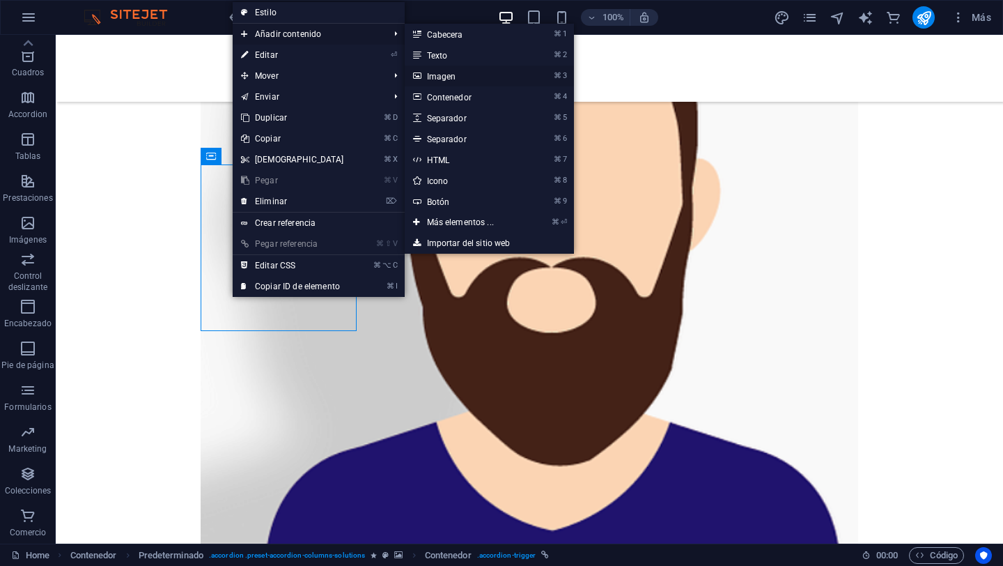
drag, startPoint x: 437, startPoint y: 76, endPoint x: 135, endPoint y: 41, distance: 303.6
click at [437, 76] on link "⌘ 3 Imagen" at bounding box center [463, 75] width 117 height 21
